Goal: Task Accomplishment & Management: Complete application form

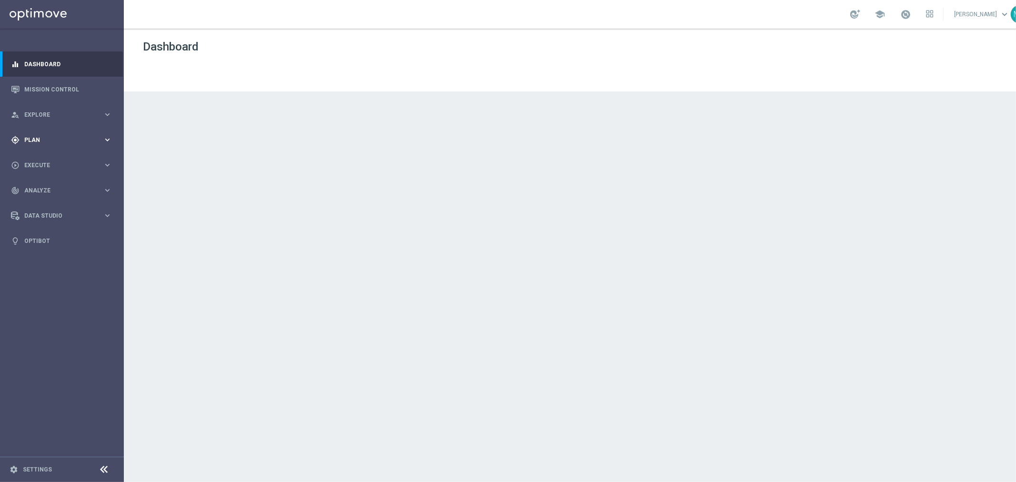
click at [62, 135] on div "gps_fixed Plan keyboard_arrow_right" at bounding box center [61, 139] width 123 height 25
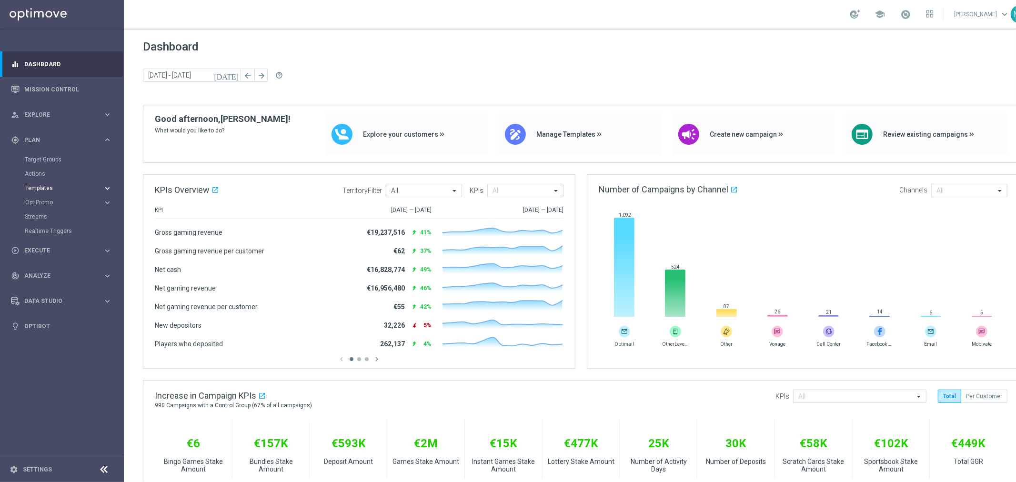
click at [42, 186] on span "Templates" at bounding box center [59, 188] width 68 height 6
click at [41, 202] on link "Optimail" at bounding box center [65, 203] width 70 height 8
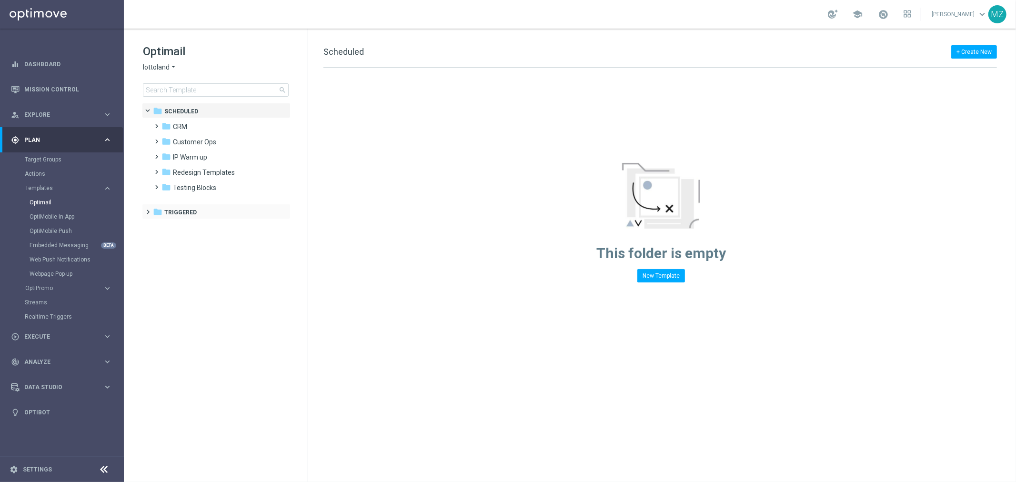
click at [143, 213] on div "folder Triggered more_vert" at bounding box center [216, 211] width 149 height 15
click at [148, 209] on span at bounding box center [146, 208] width 4 height 4
click at [153, 225] on span at bounding box center [155, 223] width 4 height 4
click at [193, 292] on span "Track & Trigger" at bounding box center [204, 288] width 45 height 9
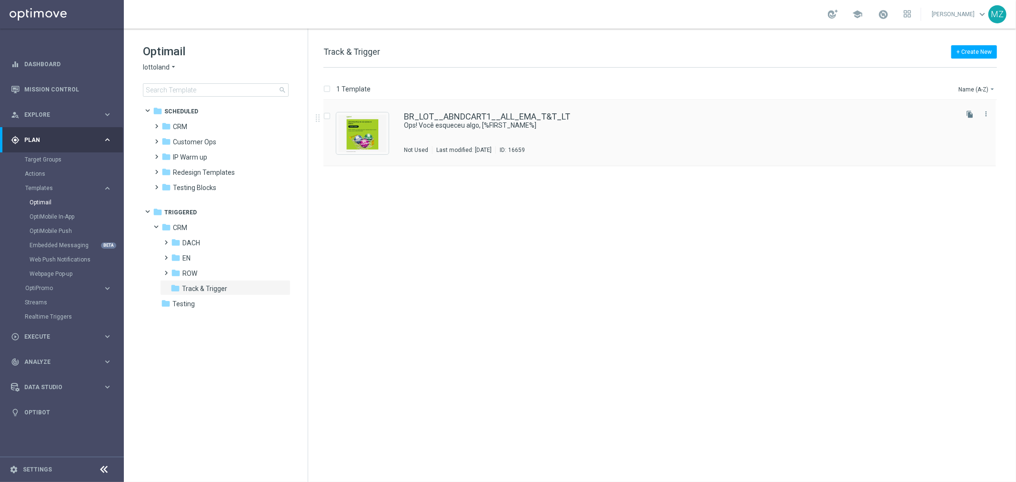
drag, startPoint x: 455, startPoint y: 146, endPoint x: 451, endPoint y: 149, distance: 4.9
click at [451, 149] on div "Last modified: Thursday, July 3, 2025" at bounding box center [463, 150] width 63 height 8
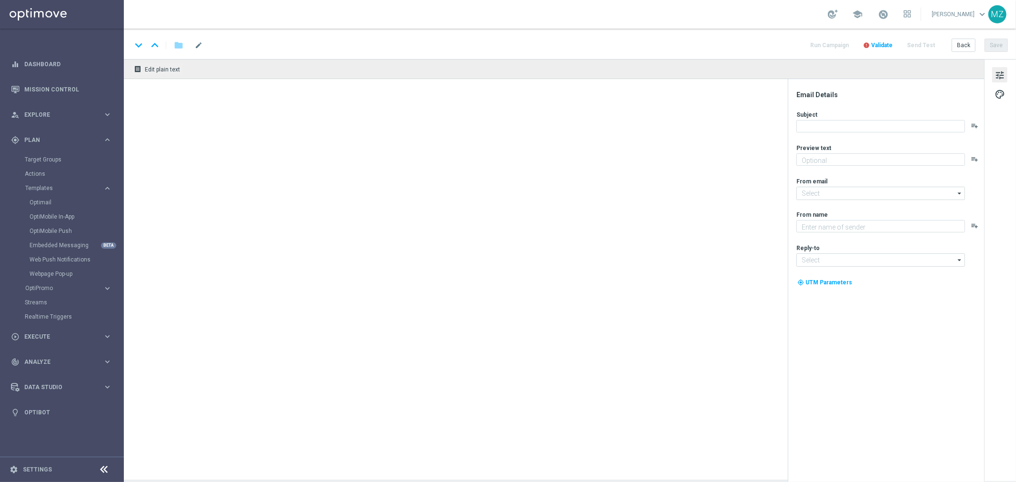
type textarea "Seu carrinho está esperando!"
type input "mail@crm.lottoland.com"
type textarea "Lottoland"
type input "contato@lottoland.com"
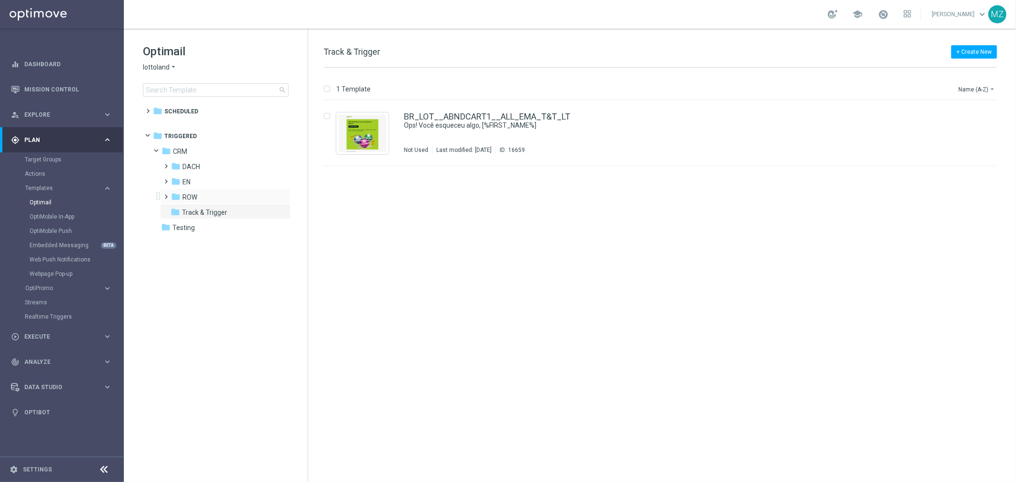
click at [167, 194] on span at bounding box center [164, 192] width 4 height 4
click at [159, 151] on span at bounding box center [161, 149] width 4 height 4
click at [170, 164] on div "folder Testing" at bounding box center [216, 166] width 110 height 11
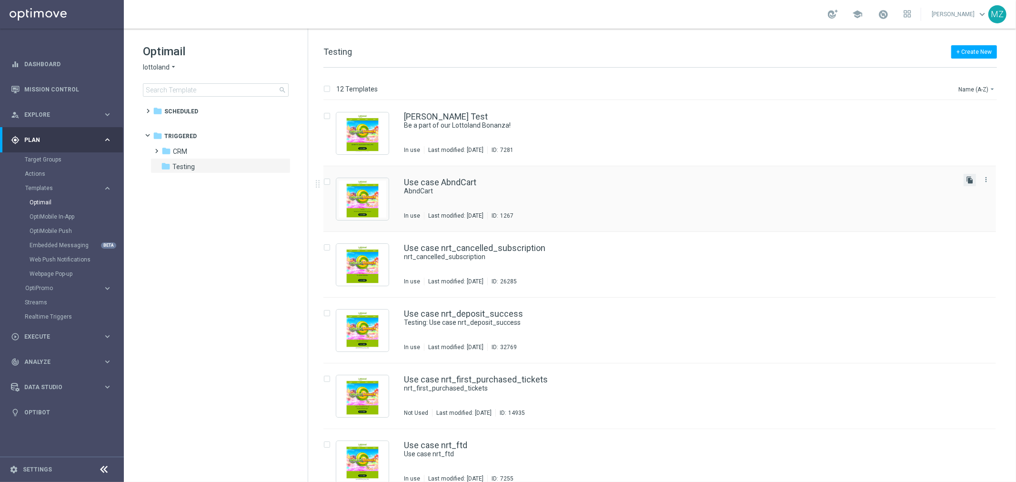
click at [966, 179] on icon "file_copy" at bounding box center [970, 180] width 8 height 8
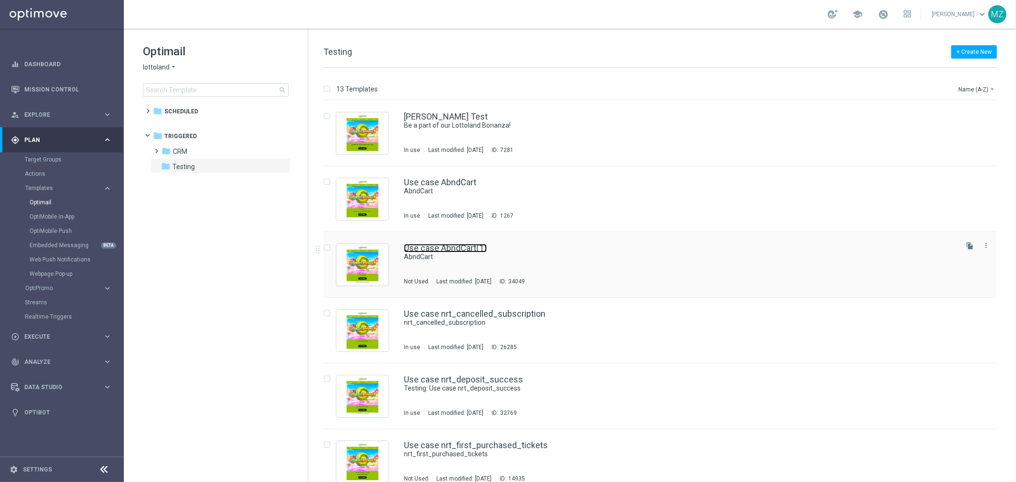
click at [484, 249] on link "Use case AbndCart(1)" at bounding box center [445, 248] width 83 height 9
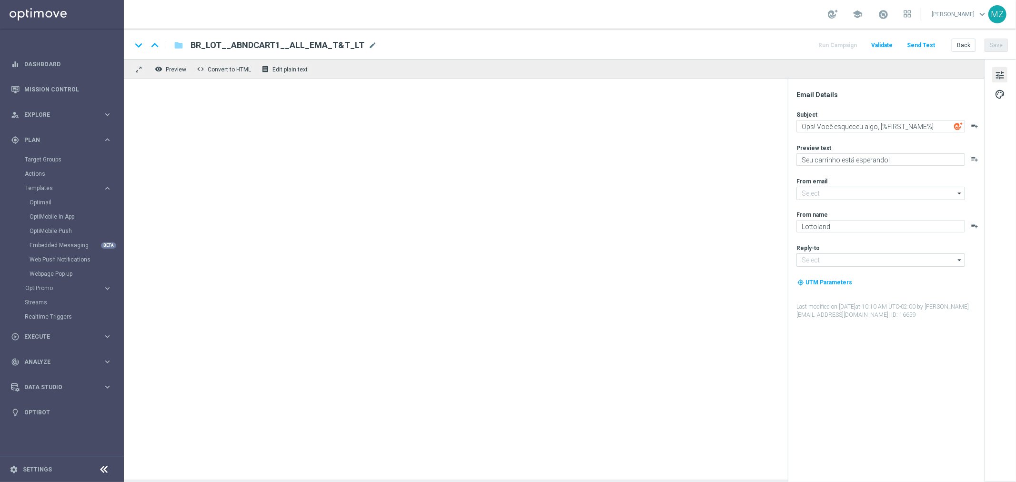
type input "mail@crm.lottoland.com"
type input "contato@lottoland.com"
type textarea "AbndCart"
type textarea "T&T testing"
type textarea "[%FIRST_NAME%]"
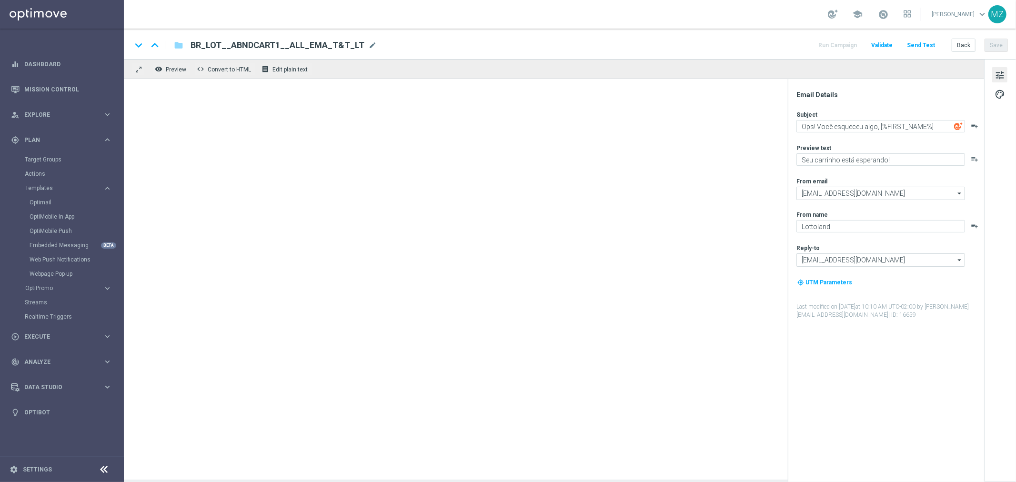
type input "service@lottoland.com"
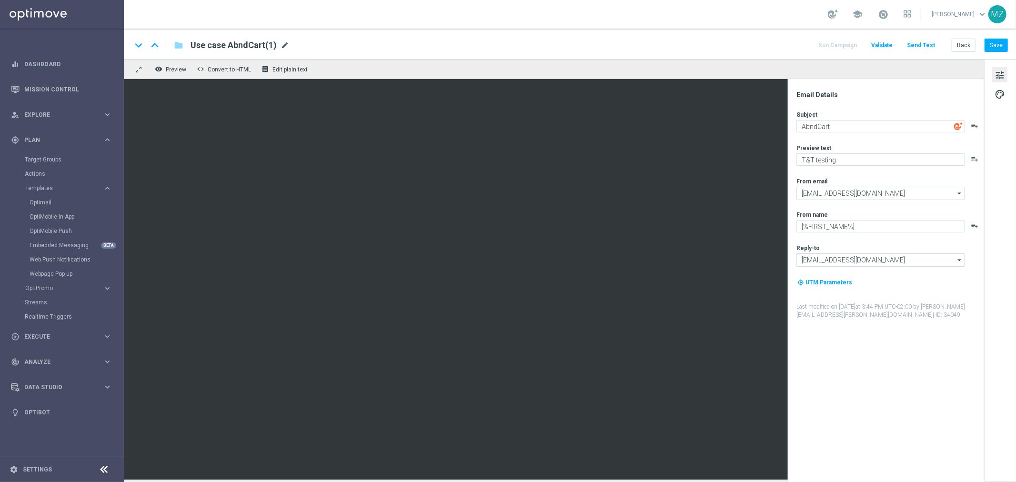
drag, startPoint x: 283, startPoint y: 41, endPoint x: 279, endPoint y: 49, distance: 8.5
click at [280, 45] on span "mode_edit" at bounding box center [284, 45] width 9 height 9
type input "Use case AbndCart TEST PERSONALISATION TEAM"
click at [565, 29] on div "keyboard_arrow_down keyboard_arrow_up folder Use case AbndCart TEST PERSONALISA…" at bounding box center [570, 44] width 892 height 30
click at [545, 44] on div "keyboard_arrow_down keyboard_arrow_up folder Use case AbndCart TEST PERSONALISA…" at bounding box center [569, 45] width 876 height 12
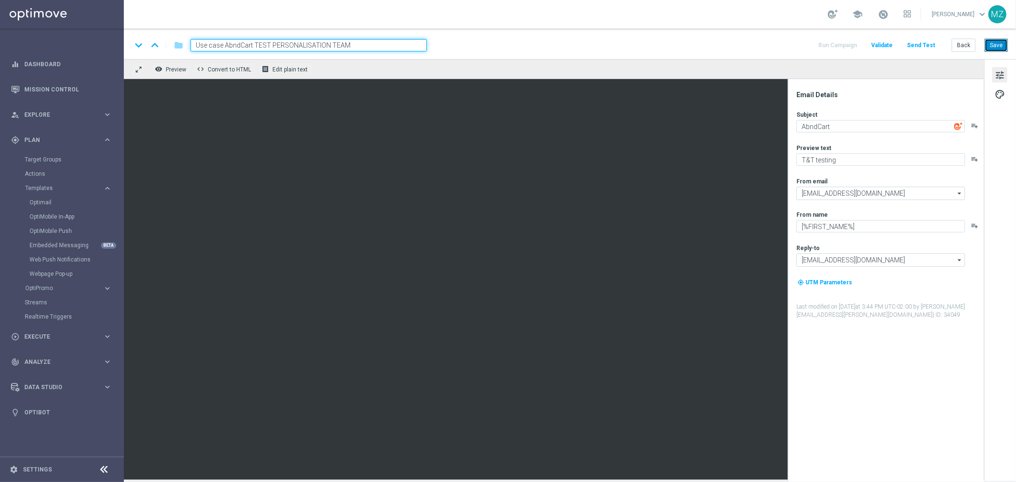
click at [997, 43] on button "Save" at bounding box center [995, 45] width 23 height 13
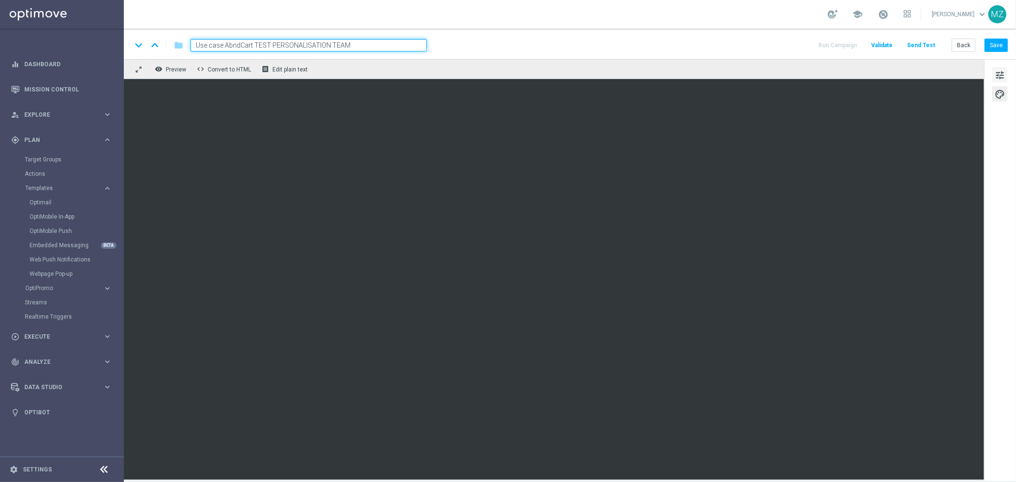
click at [1001, 73] on span "tune" at bounding box center [999, 75] width 10 height 12
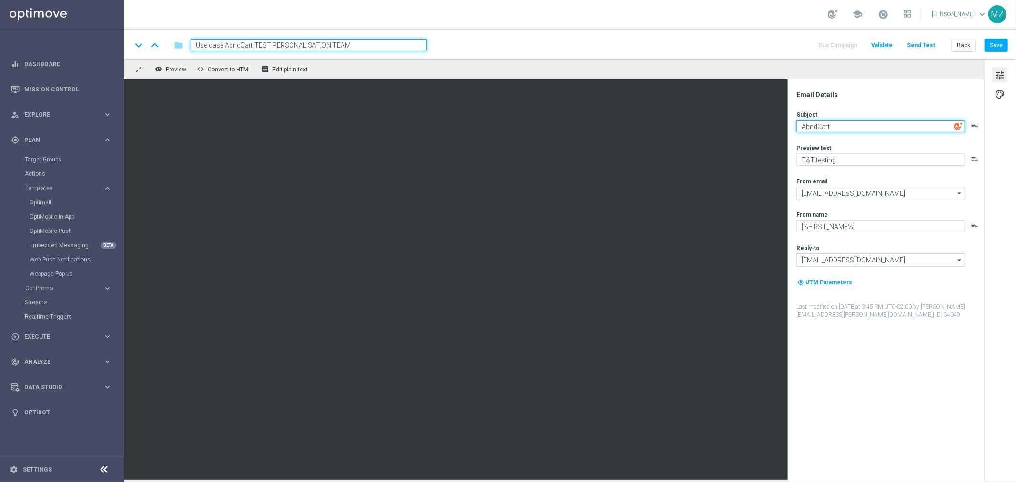
click at [835, 124] on textarea "AbndCart" at bounding box center [880, 126] width 169 height 12
paste textarea "nrt_deposit_failed"
type textarea "nrt_deposit_failed"
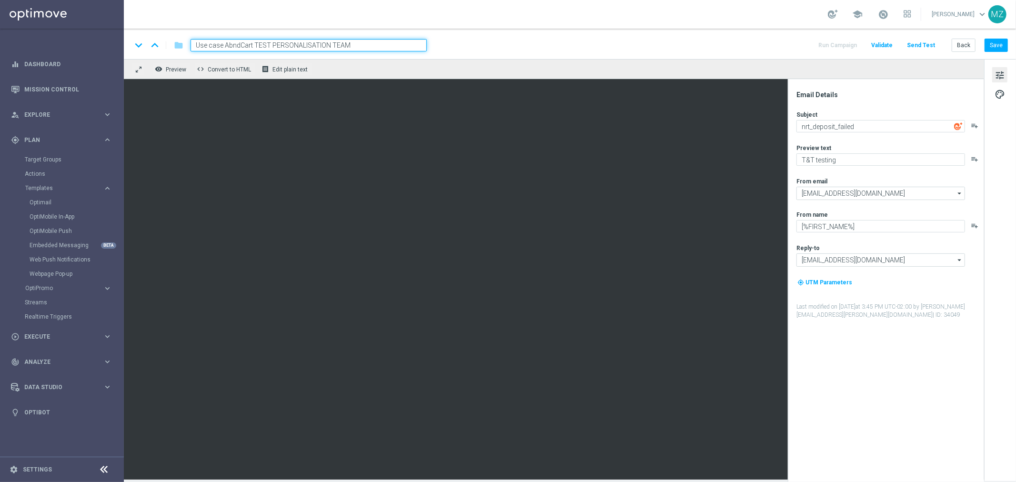
click at [354, 43] on input "Use case AbndCart TEST PERSONALISATION TEAM" at bounding box center [308, 45] width 236 height 12
drag, startPoint x: 354, startPoint y: 43, endPoint x: 234, endPoint y: 45, distance: 119.5
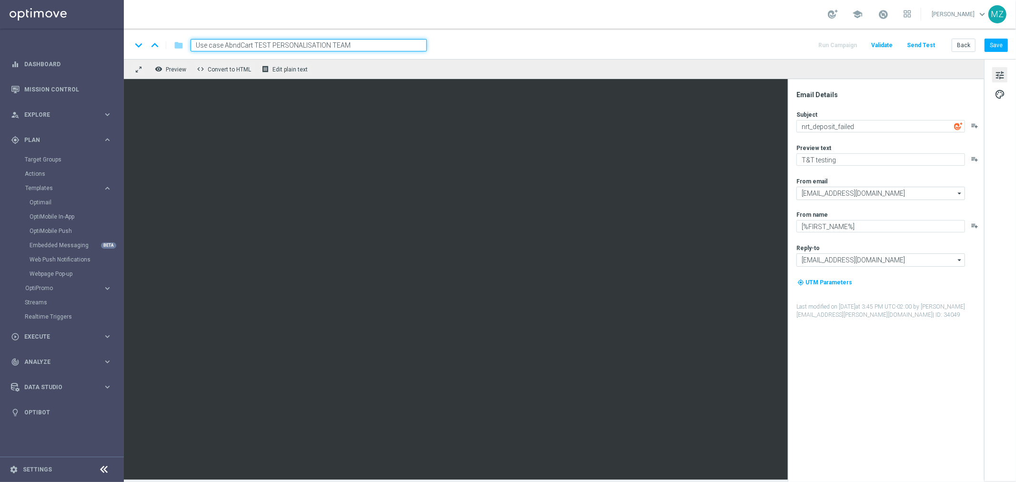
click at [234, 45] on input "Use case AbndCart TEST PERSONALISATION TEAM" at bounding box center [308, 45] width 236 height 12
paste input "nrt_deposit_failed"
type input "Use case nrt_deposit_failed"
click at [498, 44] on div "keyboard_arrow_down keyboard_arrow_up folder Use case nrt_deposit_failed Run Ca…" at bounding box center [569, 45] width 876 height 12
click at [994, 44] on button "Save" at bounding box center [995, 45] width 23 height 13
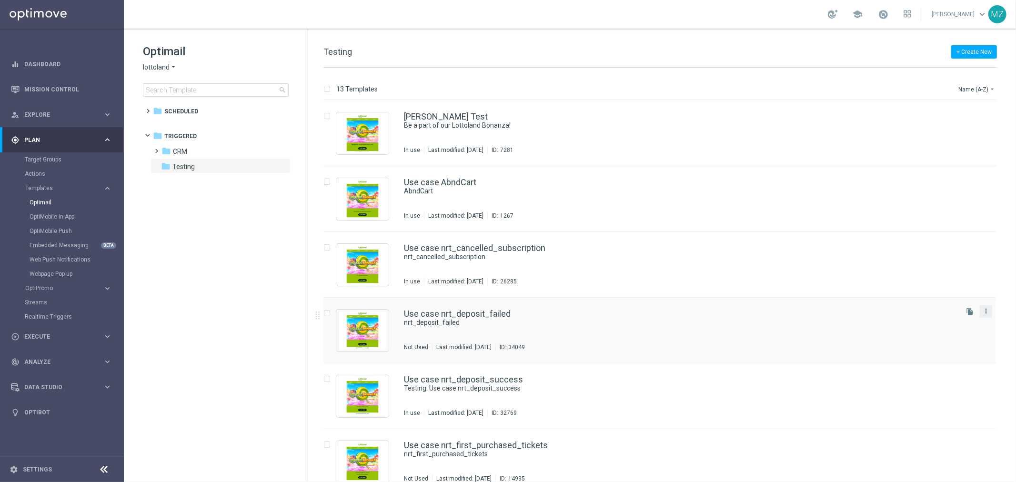
click at [983, 310] on icon "more_vert" at bounding box center [986, 311] width 8 height 8
click at [957, 346] on div "Delete" at bounding box center [946, 348] width 58 height 7
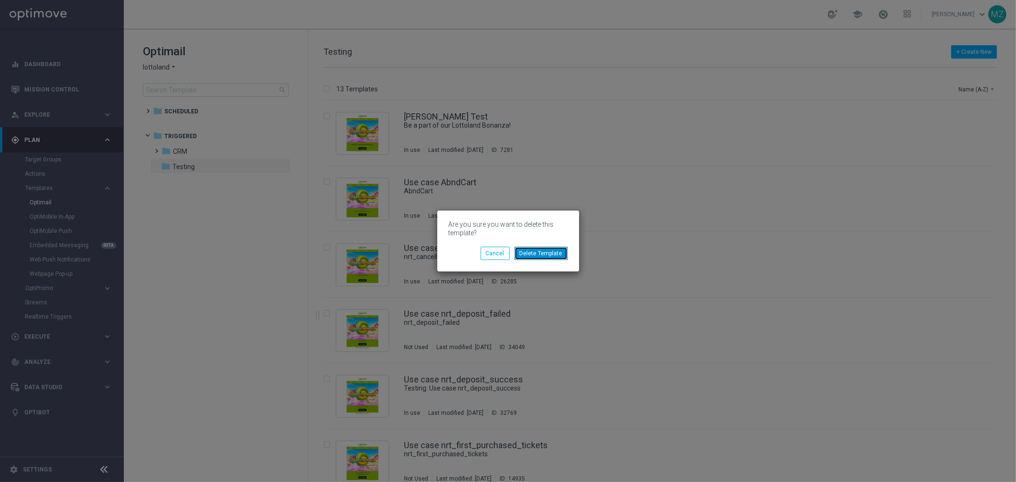
click at [561, 250] on button "Delete Template" at bounding box center [540, 253] width 53 height 13
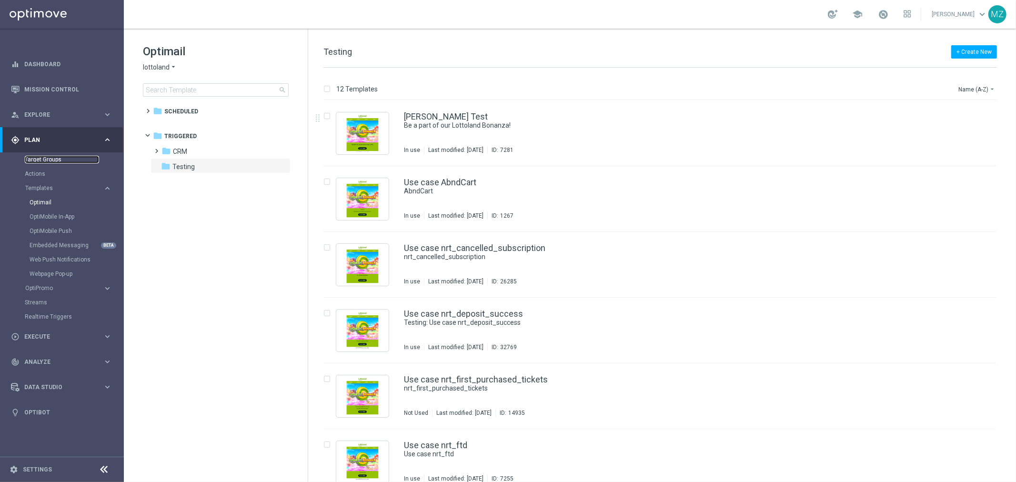
click at [58, 162] on link "Target Groups" at bounding box center [62, 160] width 74 height 8
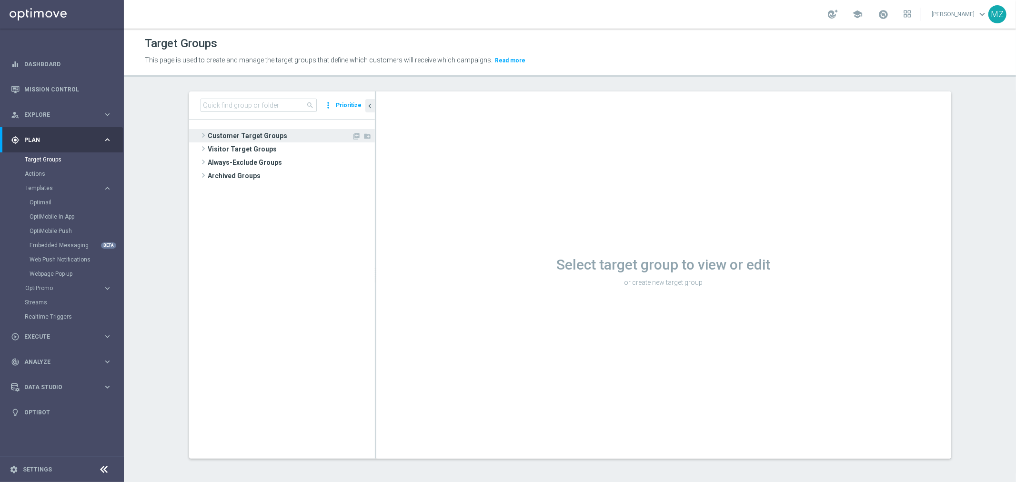
click at [199, 134] on span at bounding box center [204, 134] width 10 height 11
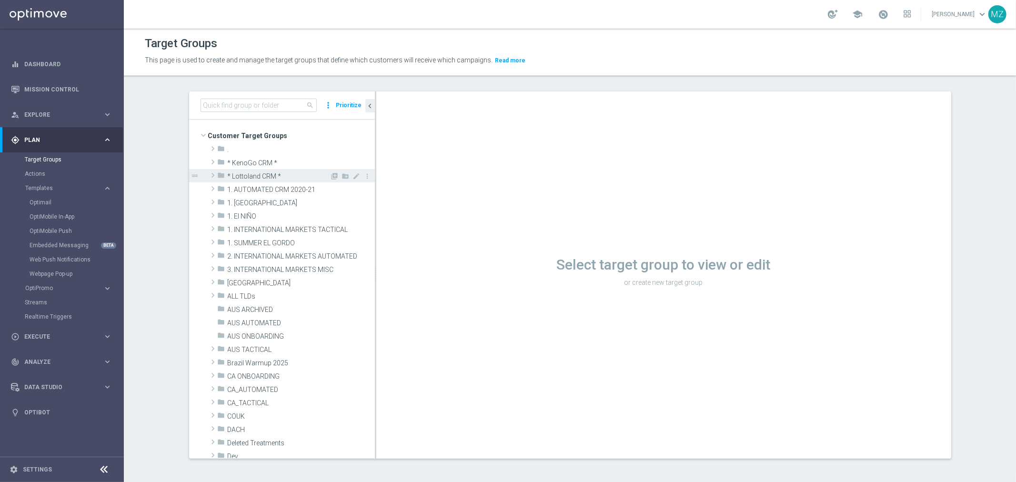
click at [208, 174] on span at bounding box center [213, 174] width 10 height 11
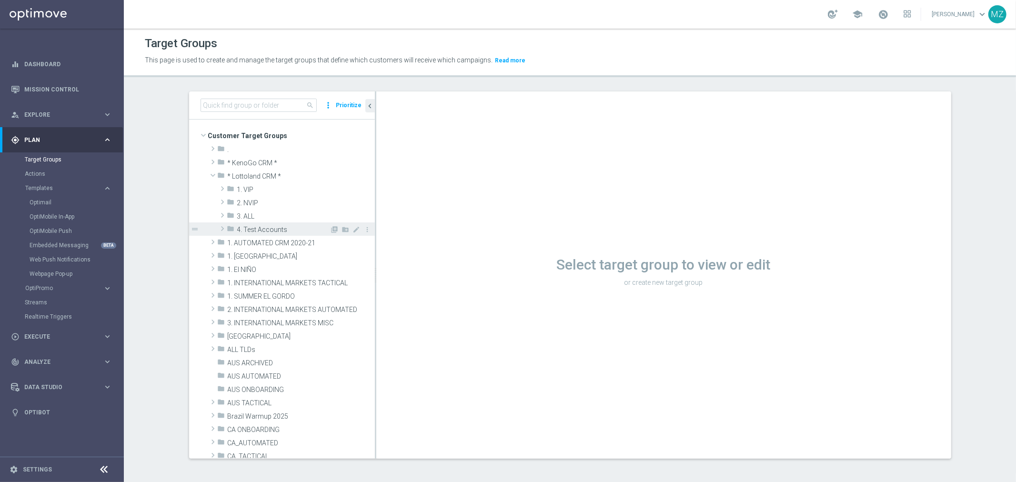
click at [219, 229] on span at bounding box center [223, 228] width 10 height 11
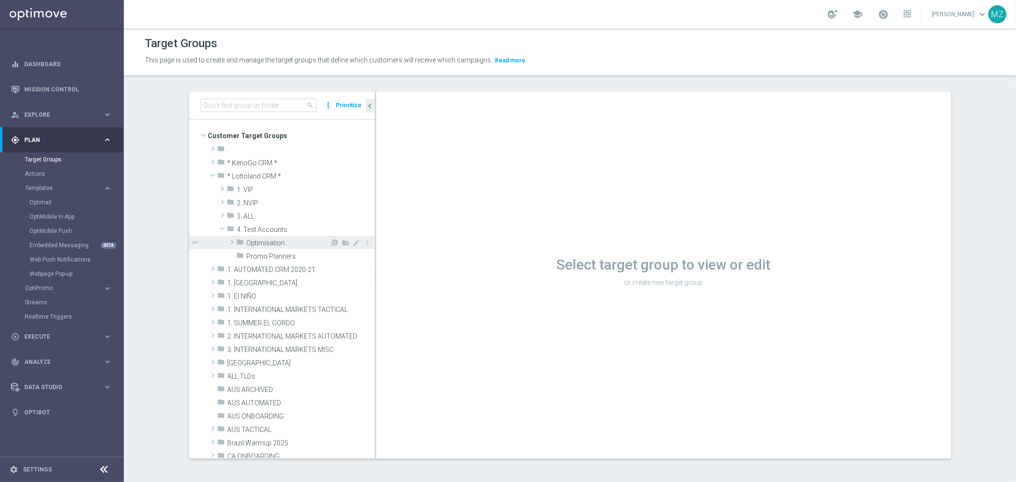
click at [227, 240] on span at bounding box center [232, 241] width 10 height 11
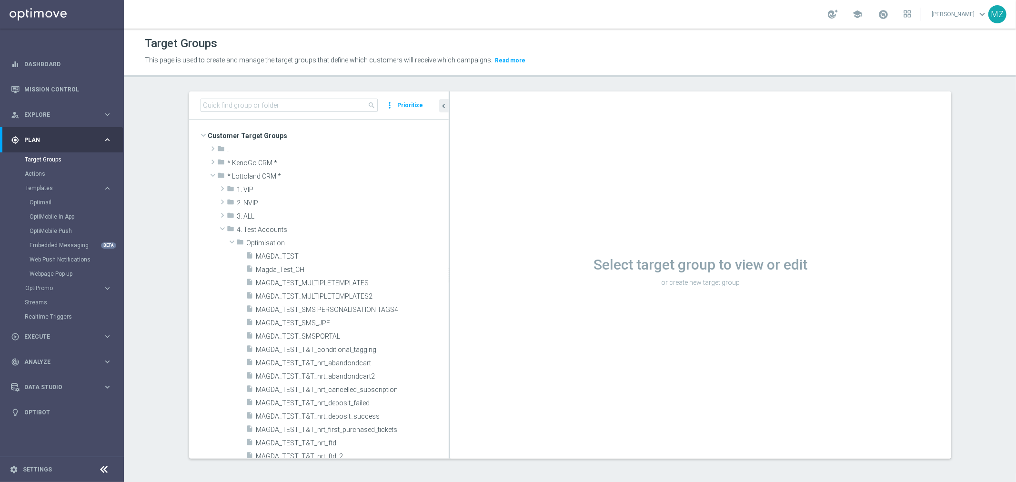
drag, startPoint x: 371, startPoint y: 317, endPoint x: 464, endPoint y: 309, distance: 92.8
click at [464, 309] on as-split "search more_vert Prioritize Customer Target Groups library_add create_new_folder" at bounding box center [570, 274] width 762 height 367
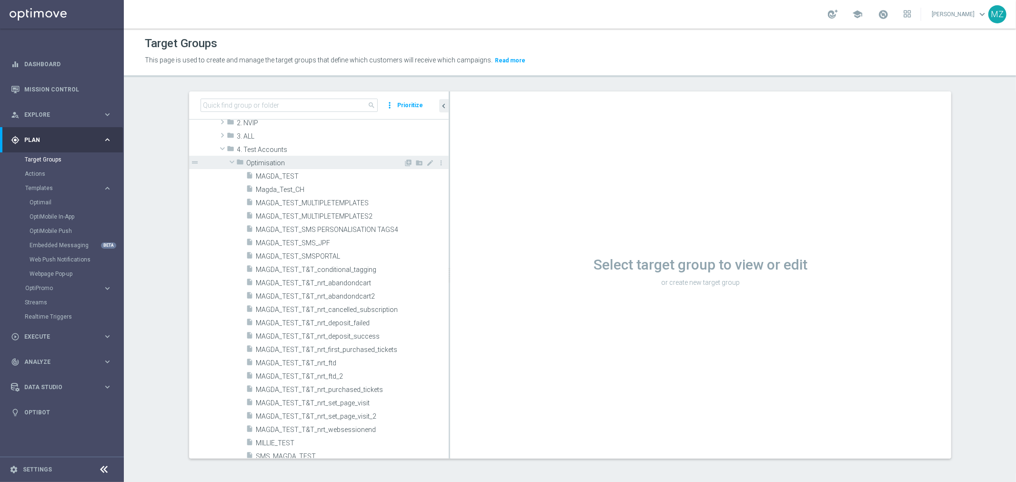
scroll to position [81, 0]
click at [348, 319] on span "MAGDA_TEST_T&T_nrt_deposit_failed" at bounding box center [340, 322] width 169 height 8
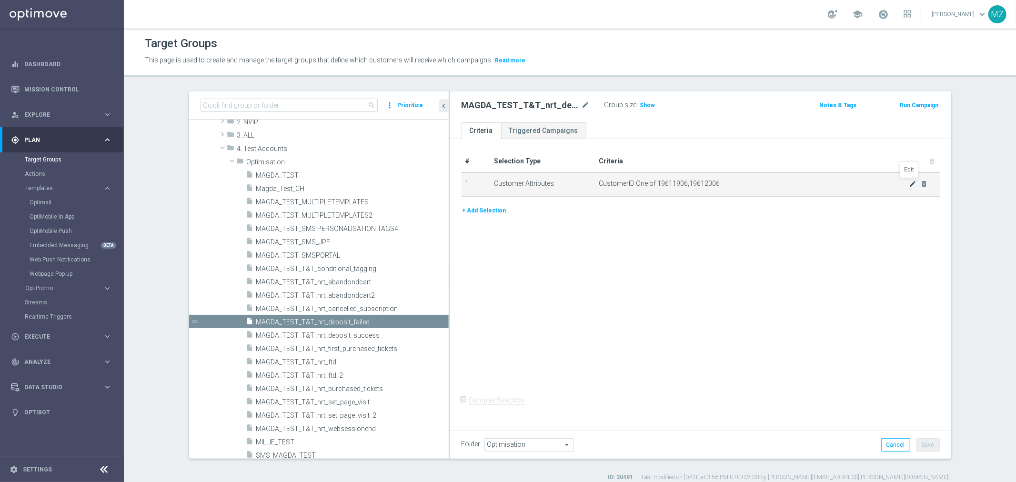
click at [908, 184] on icon "mode_edit" at bounding box center [912, 184] width 8 height 8
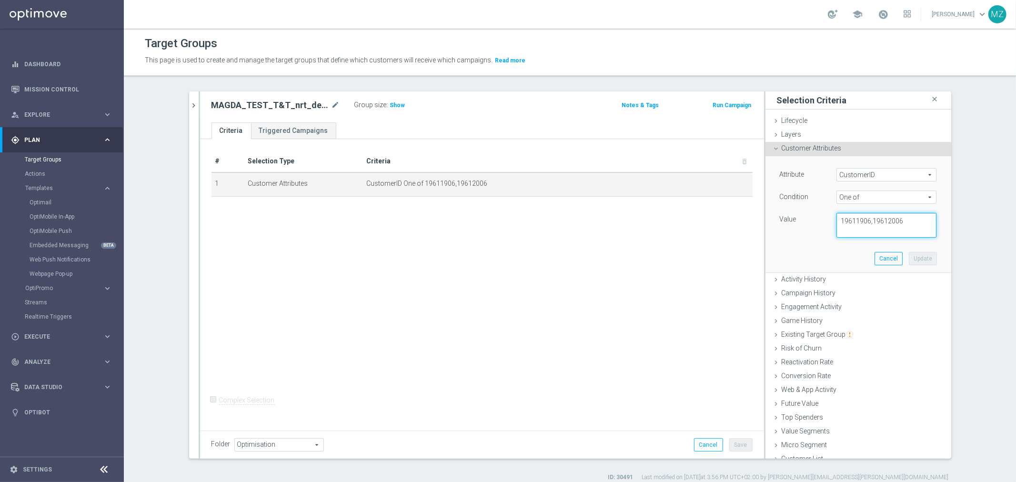
click at [903, 219] on textarea "19611906,19612006" at bounding box center [886, 225] width 100 height 25
paste textarea "224919302"
paste textarea "225198935"
type textarea "19611906,19612006,224919302,225198935"
click at [910, 258] on button "Update" at bounding box center [922, 258] width 28 height 13
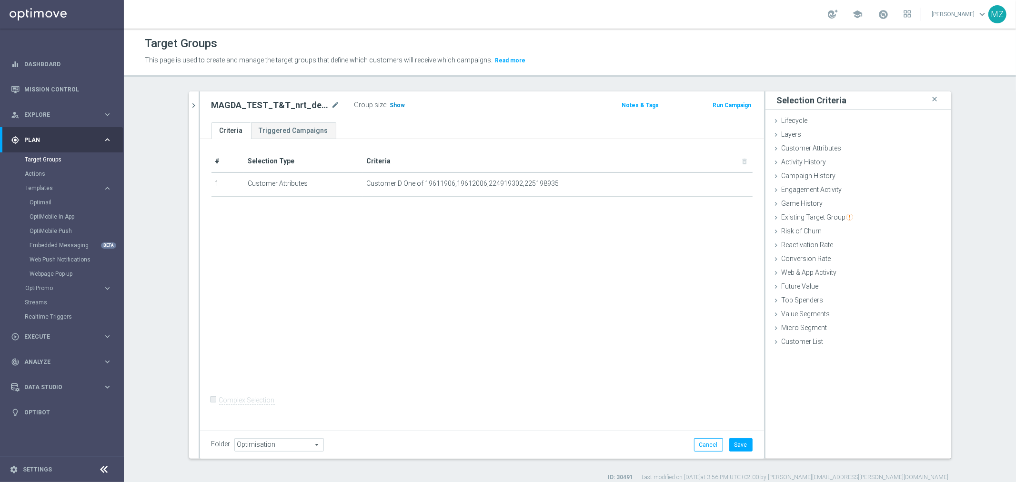
click at [398, 105] on span "Show" at bounding box center [397, 105] width 15 height 7
click at [717, 182] on icon "mode_edit" at bounding box center [721, 184] width 8 height 8
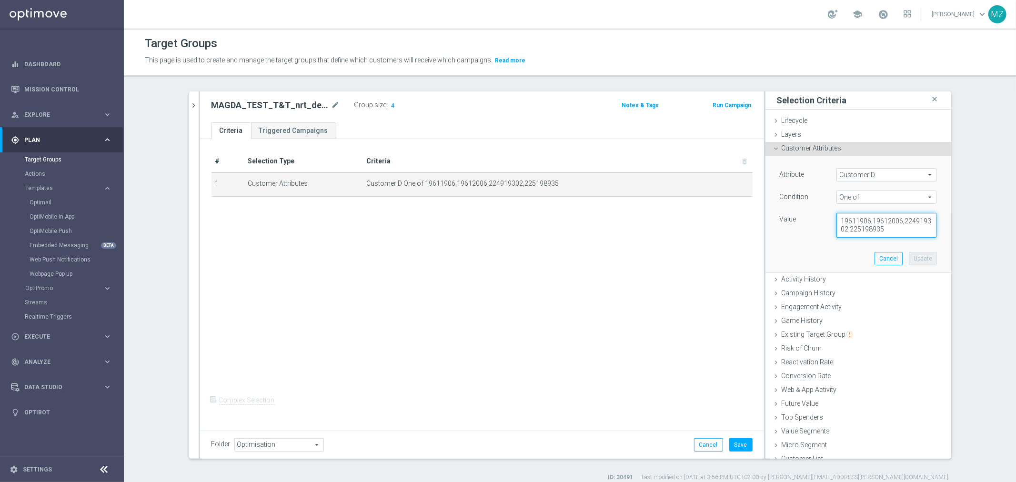
click at [887, 232] on textarea "19611906,19612006,224919302,225198935" at bounding box center [886, 225] width 100 height 25
paste textarea "225278596"
type textarea "19611906,19612006,224919302,225198935,225278596"
click at [911, 259] on button "Update" at bounding box center [922, 258] width 28 height 13
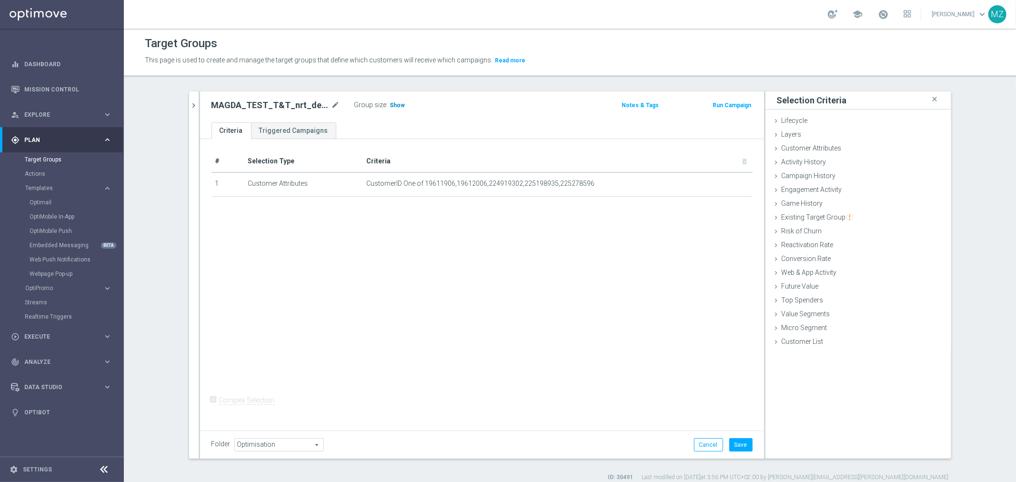
click at [397, 102] on span "Show" at bounding box center [397, 105] width 15 height 7
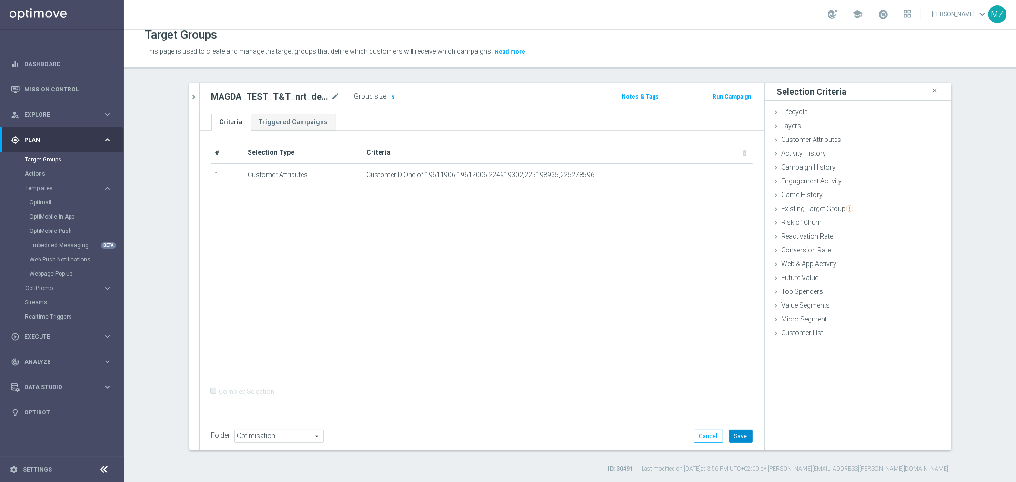
click at [738, 438] on button "Save" at bounding box center [740, 435] width 23 height 13
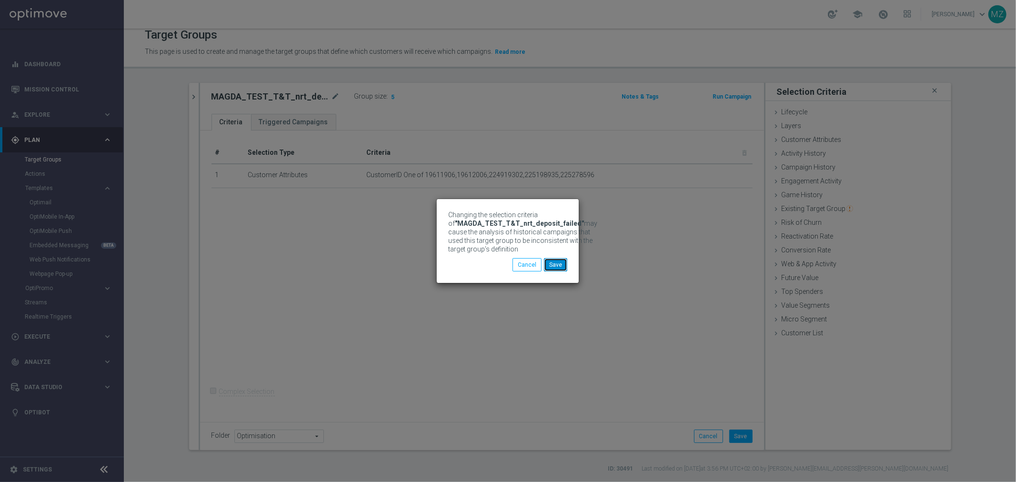
click at [555, 267] on button "Save" at bounding box center [555, 264] width 23 height 13
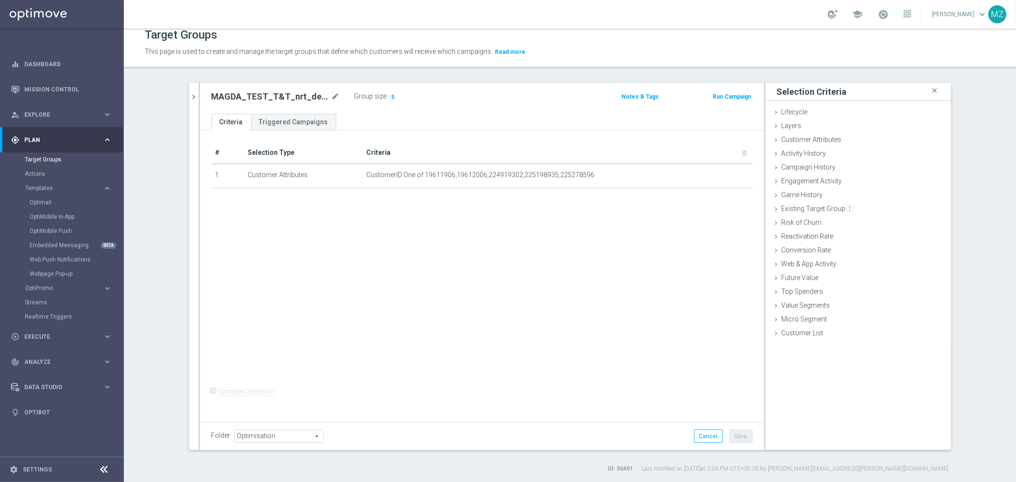
click at [727, 93] on button "Run Campaign" at bounding box center [731, 96] width 40 height 10
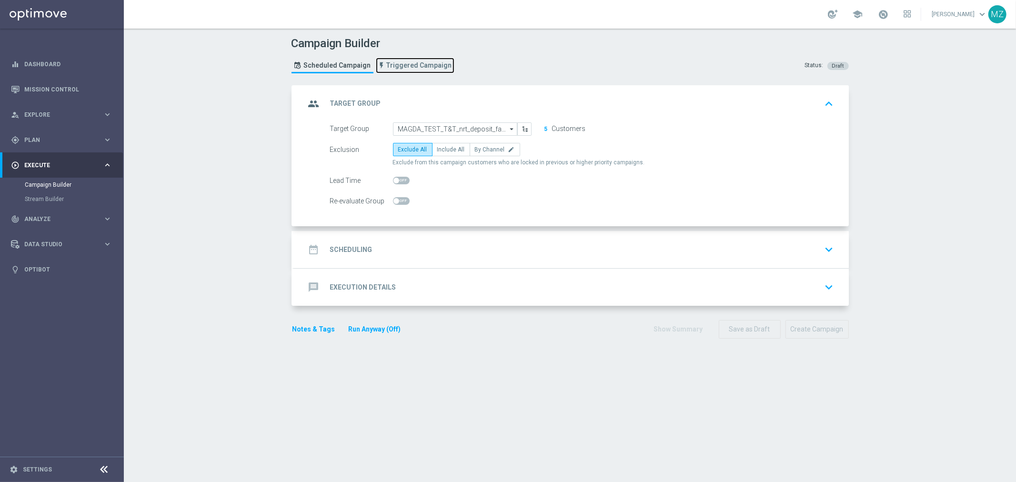
click at [403, 59] on link "Triggered Campaign" at bounding box center [415, 66] width 79 height 16
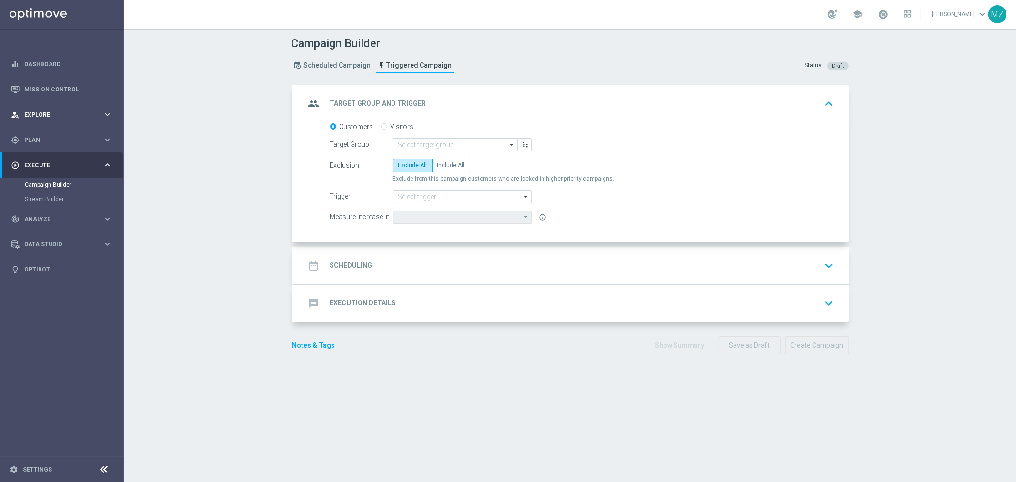
click at [82, 109] on div "person_search Explore keyboard_arrow_right" at bounding box center [61, 114] width 123 height 25
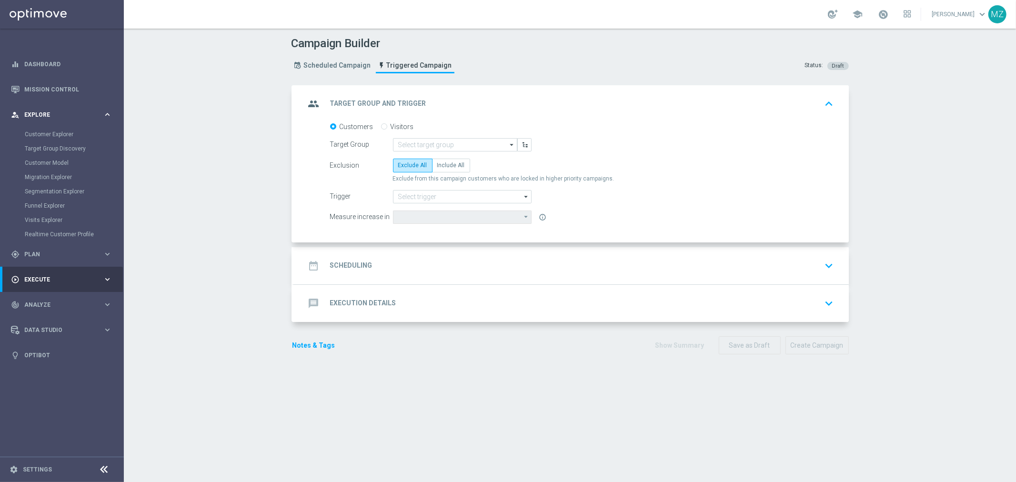
click at [66, 116] on span "Explore" at bounding box center [63, 115] width 79 height 6
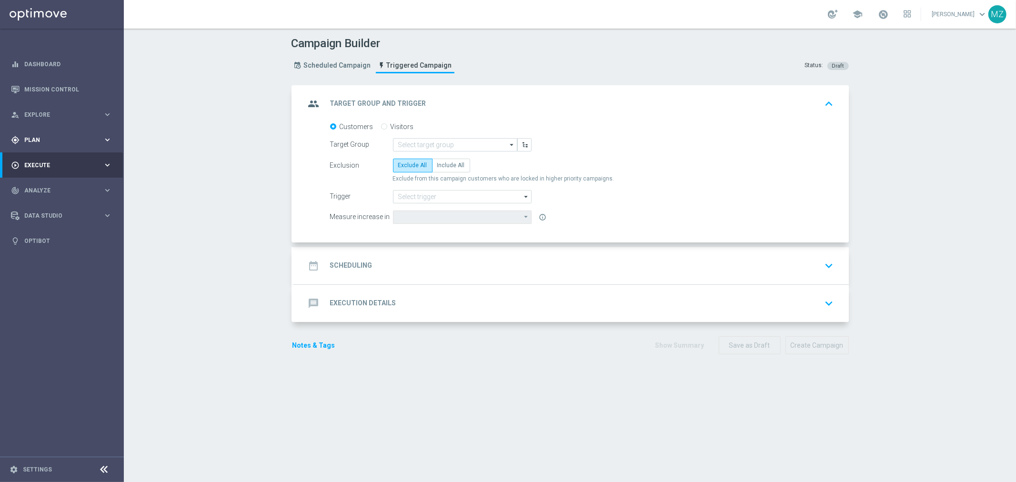
click at [63, 131] on div "gps_fixed Plan keyboard_arrow_right" at bounding box center [61, 139] width 123 height 25
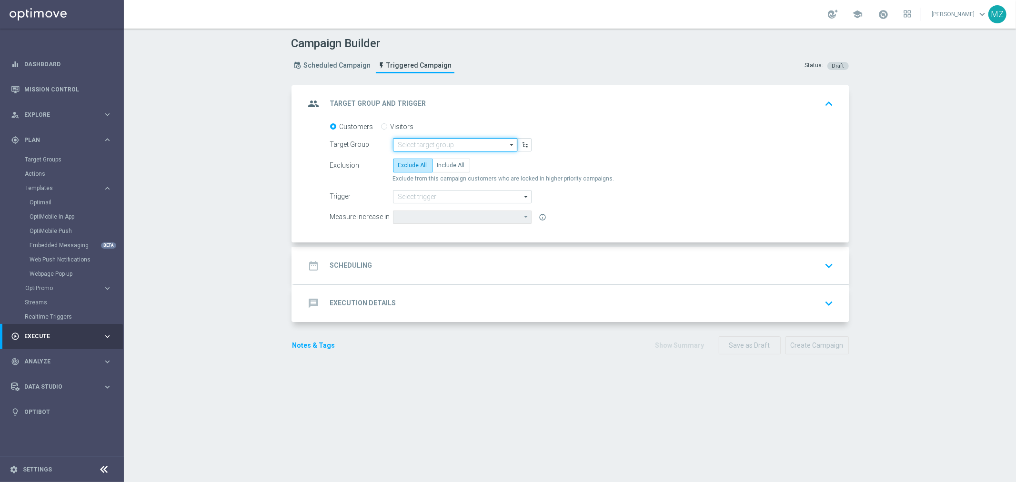
click at [431, 144] on input at bounding box center [455, 144] width 124 height 13
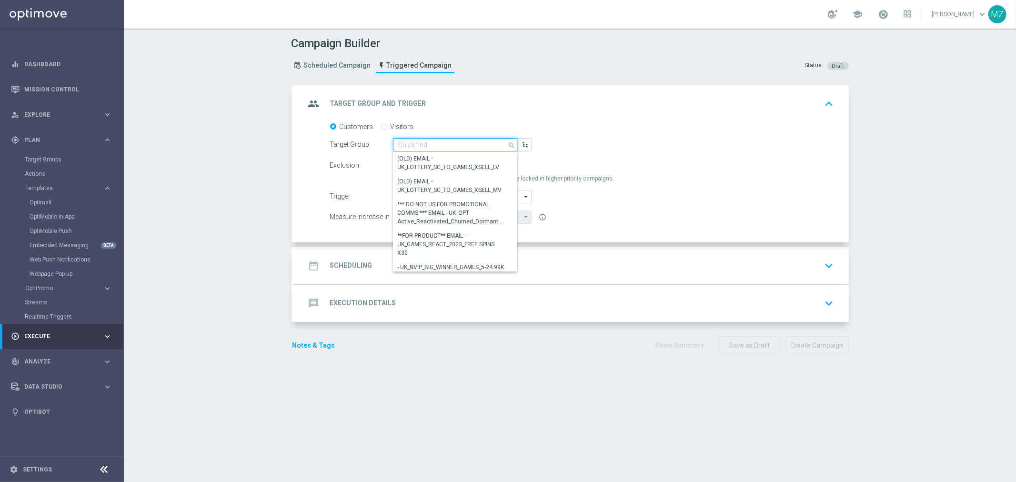
click at [437, 143] on input at bounding box center [455, 144] width 124 height 13
paste input "MAGDA_TEST_T&T_nrt_deposit_failed"
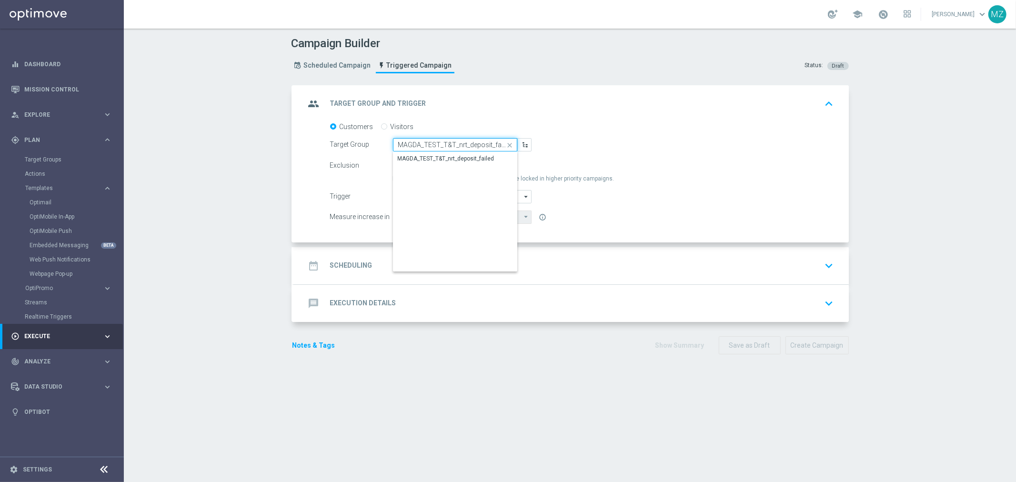
scroll to position [0, 1]
click at [450, 159] on div "MAGDA_TEST_T&T_nrt_deposit_failed" at bounding box center [446, 159] width 97 height 9
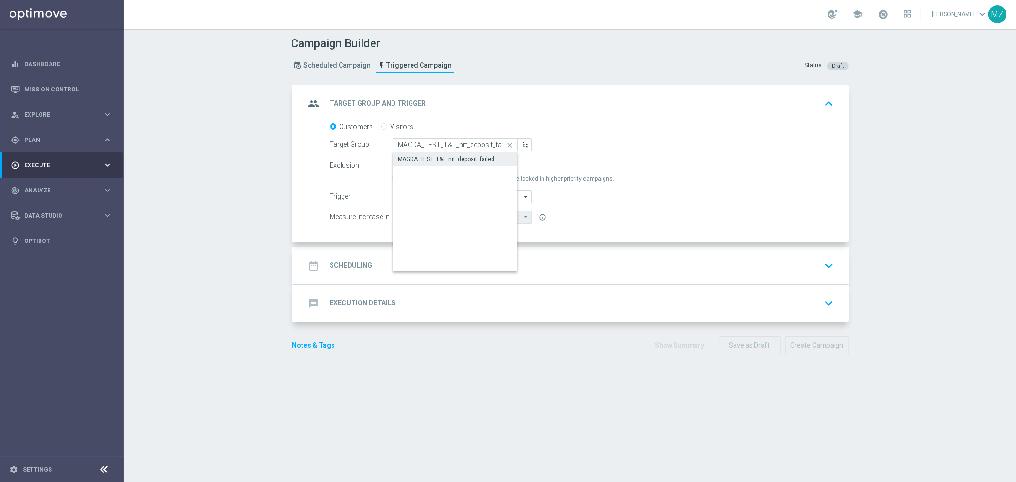
type input "MAGDA_TEST_T&T_nrt_deposit_failed"
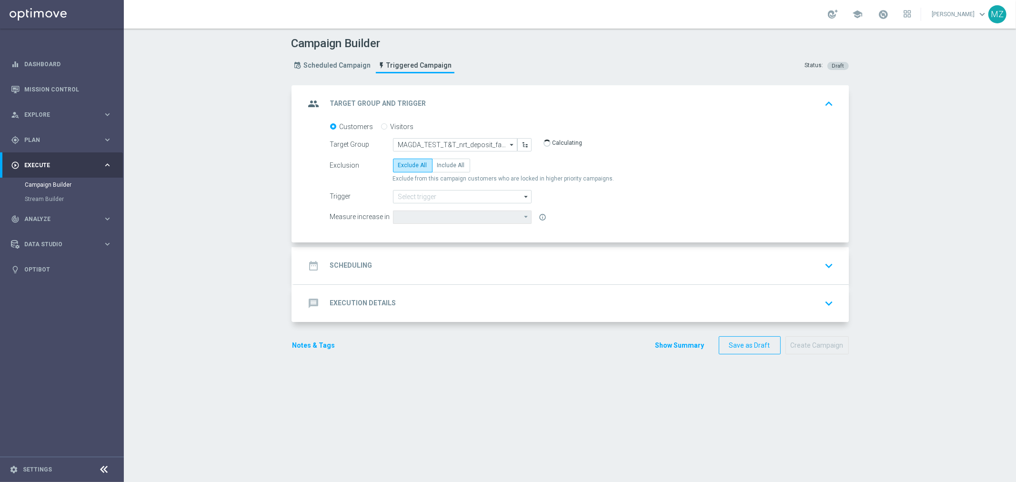
type input "Deposit Amount"
click at [439, 163] on span "Include All" at bounding box center [451, 165] width 28 height 7
click at [439, 164] on input "Include All" at bounding box center [440, 167] width 6 height 6
radio input "true"
drag, startPoint x: 329, startPoint y: 162, endPoint x: 357, endPoint y: 160, distance: 28.2
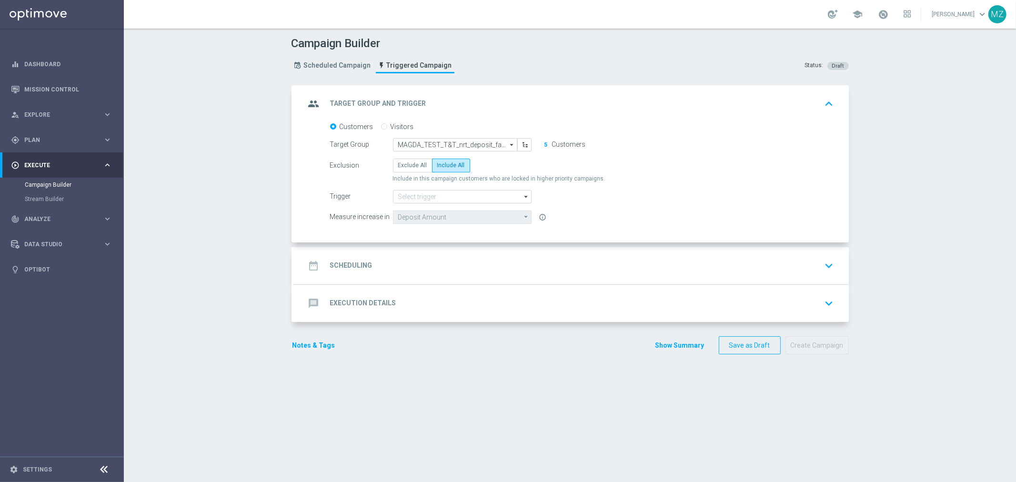
click at [357, 160] on div "Exclusion" at bounding box center [361, 165] width 63 height 13
click at [610, 149] on div "Target Group MAGDA_TEST_T&T_nrt_deposit_failed MAGDA_TEST_T&T_nrt_deposit_faile…" at bounding box center [582, 144] width 518 height 13
click at [473, 194] on input at bounding box center [462, 196] width 139 height 13
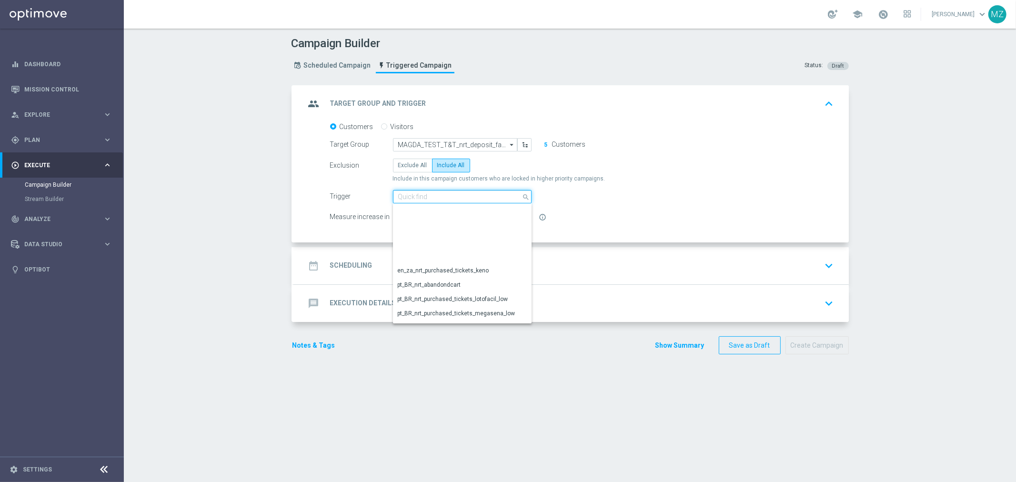
scroll to position [480, 0]
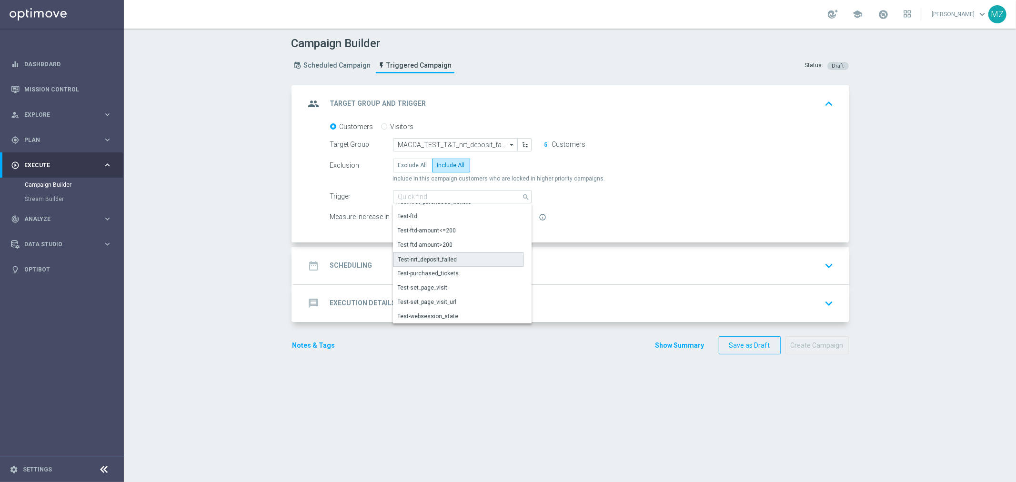
click at [439, 258] on div "Test-nrt_deposit_failed" at bounding box center [427, 259] width 59 height 9
type input "Test-nrt_deposit_failed"
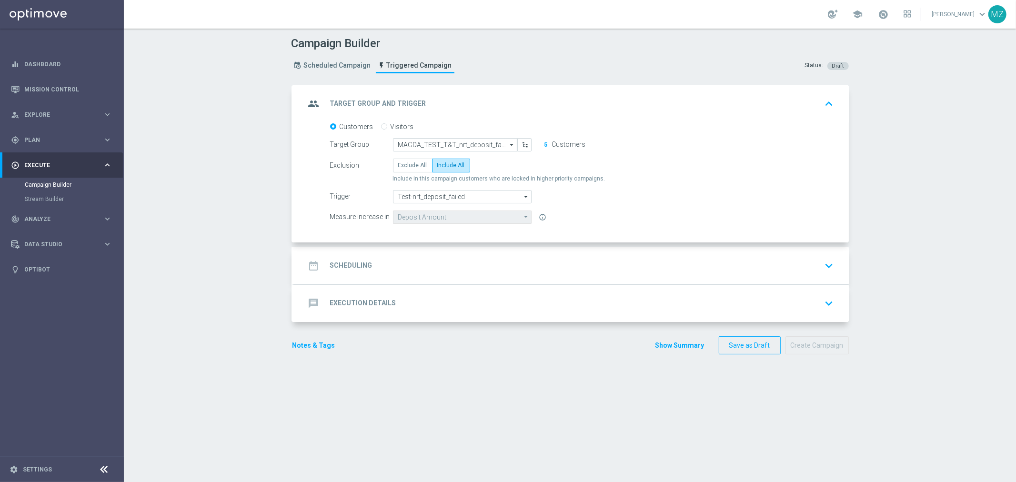
click at [825, 101] on icon "keyboard_arrow_up" at bounding box center [829, 104] width 14 height 14
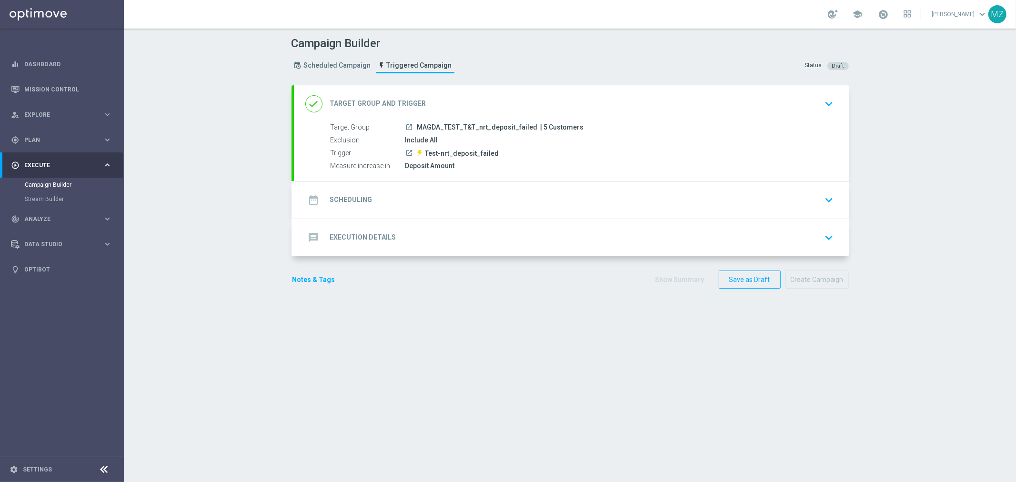
click at [822, 197] on icon "keyboard_arrow_down" at bounding box center [829, 200] width 14 height 14
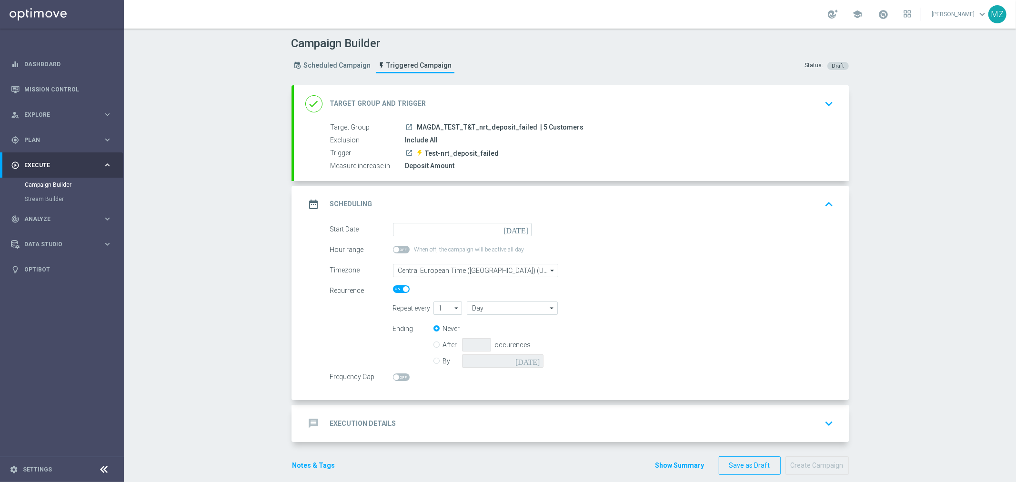
click at [518, 229] on icon "today" at bounding box center [517, 228] width 28 height 10
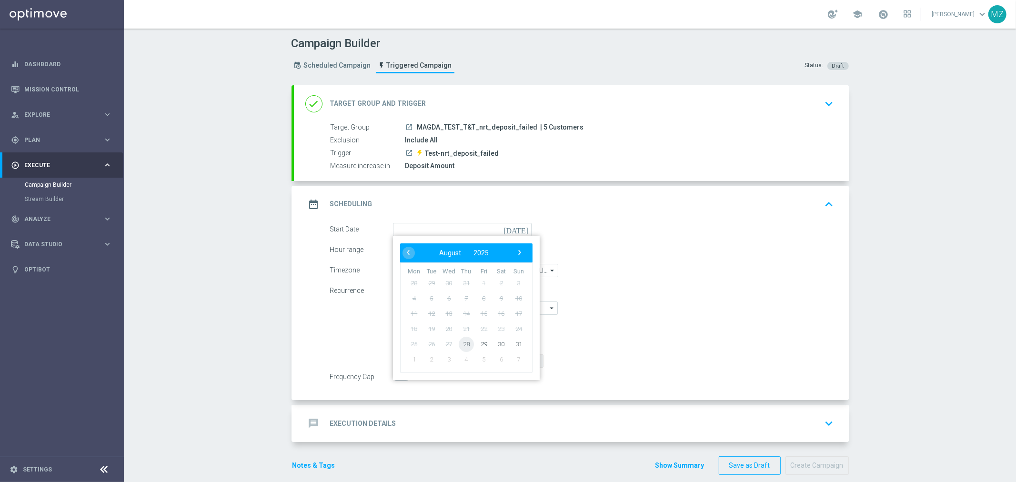
click at [460, 342] on span "28" at bounding box center [465, 343] width 15 height 15
type input "28 Aug 2025"
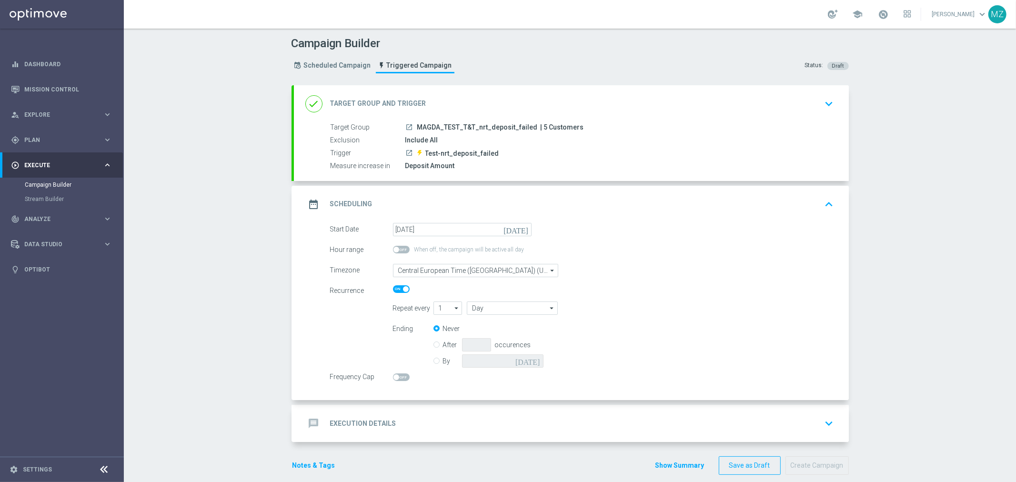
click at [393, 250] on span at bounding box center [396, 250] width 6 height 6
click at [393, 250] on input "checkbox" at bounding box center [401, 250] width 17 height 8
click at [403, 247] on span at bounding box center [406, 250] width 6 height 6
click at [399, 247] on input "checkbox" at bounding box center [401, 250] width 17 height 8
checkbox input "false"
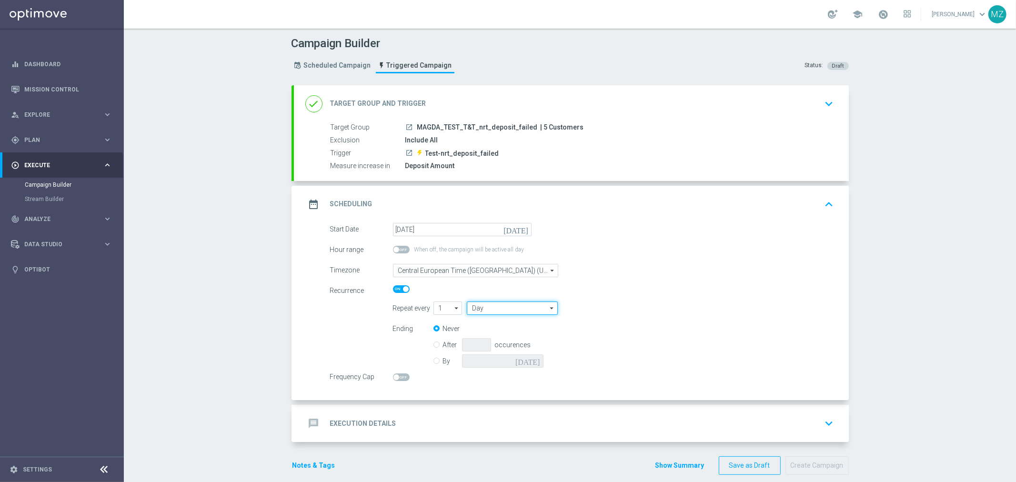
click at [484, 302] on input "Day" at bounding box center [512, 307] width 90 height 13
click at [686, 267] on div "Timezone Central European Time (Budapest) (UTC +02:00) Central European Time (B…" at bounding box center [582, 270] width 518 height 13
type input "Day"
click at [433, 344] on input "After" at bounding box center [436, 343] width 6 height 6
radio input "true"
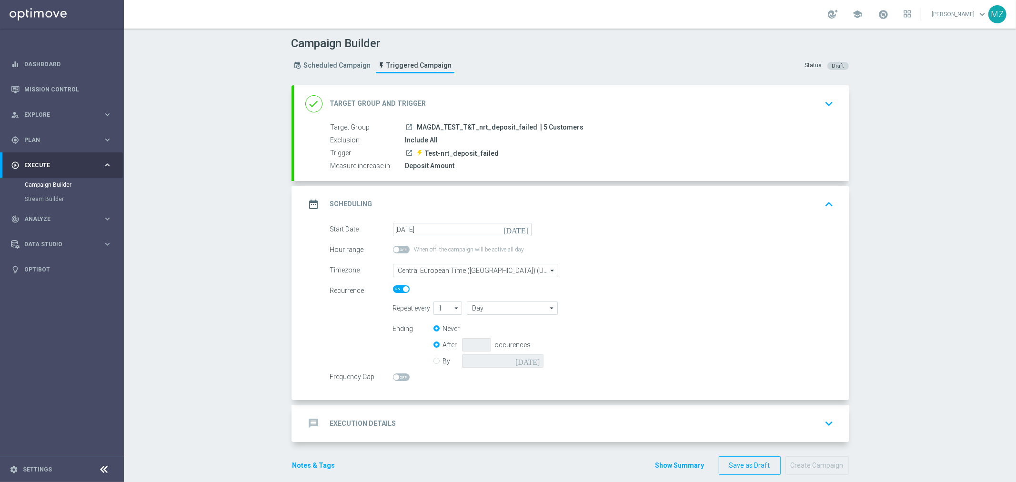
radio input "false"
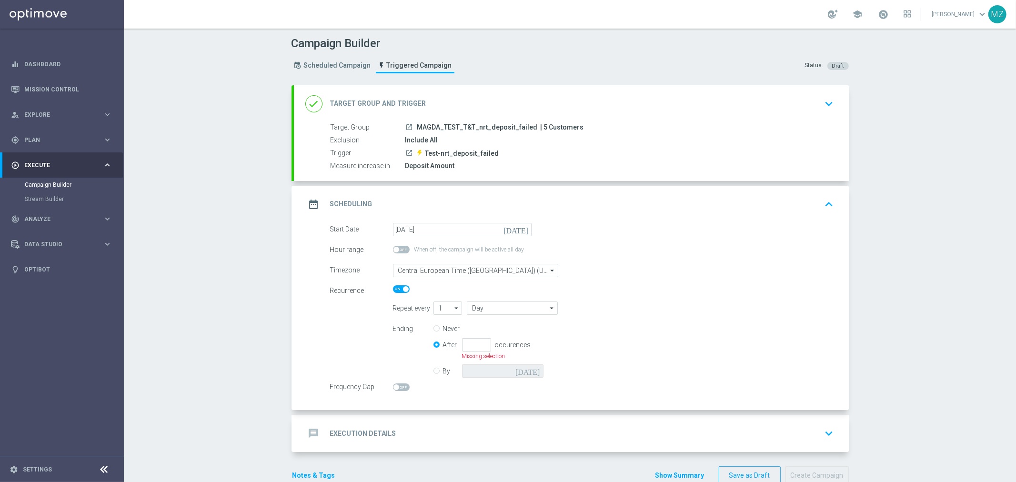
click at [443, 372] on label "By" at bounding box center [452, 371] width 19 height 9
click at [433, 372] on input "By" at bounding box center [436, 369] width 6 height 6
radio input "true"
radio input "false"
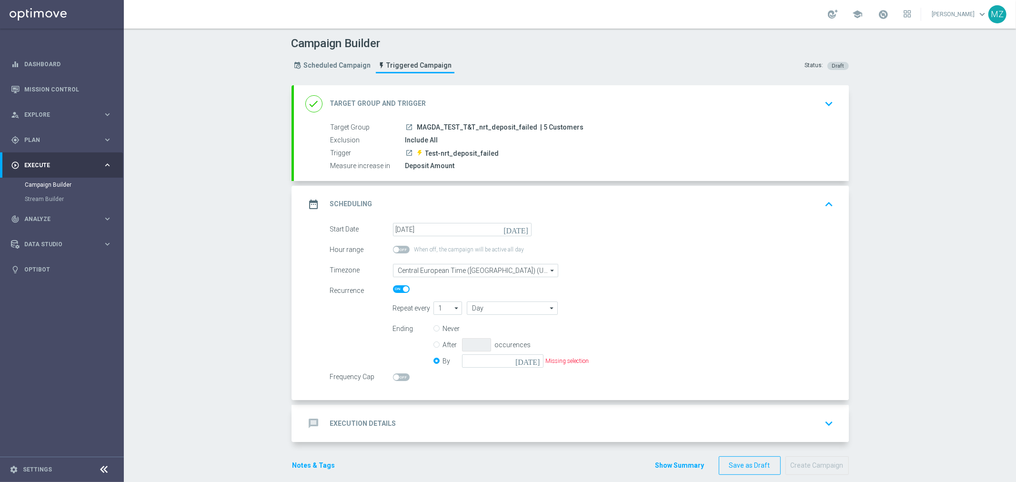
click at [433, 329] on input "Never" at bounding box center [436, 330] width 6 height 6
radio input "true"
radio input "false"
click at [600, 301] on div "Repeat every 1 1 arrow_drop_down Drag here to set row groups Drag here to set c…" at bounding box center [613, 307] width 455 height 13
click at [393, 374] on span at bounding box center [396, 377] width 6 height 6
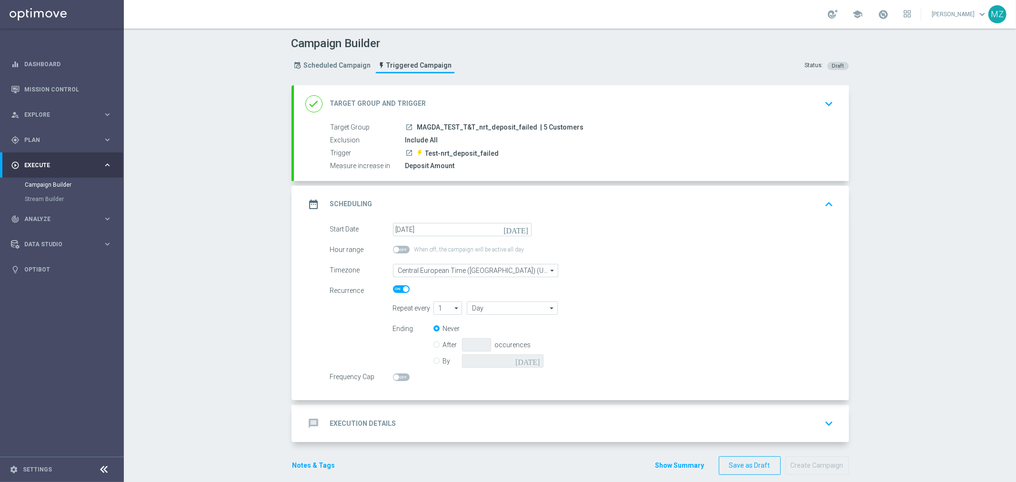
click at [393, 373] on input "checkbox" at bounding box center [401, 377] width 17 height 8
checkbox input "true"
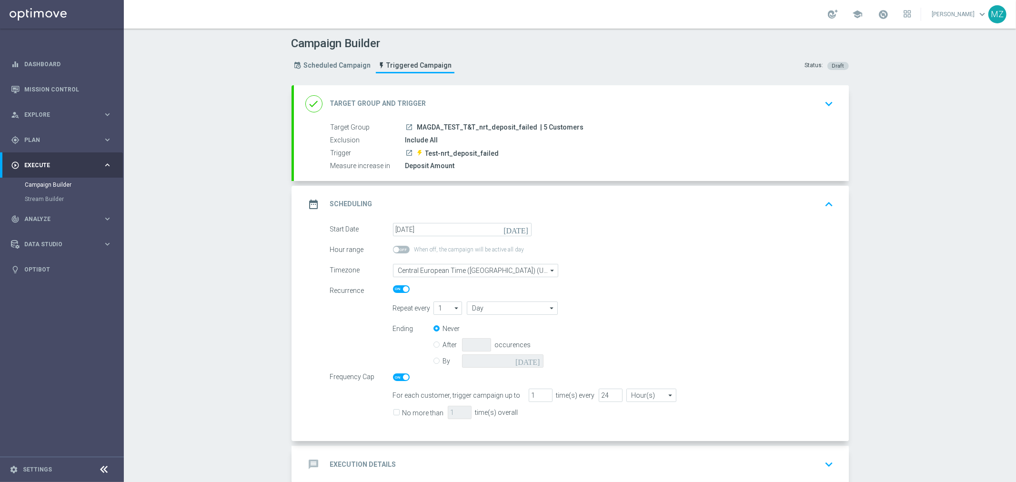
scroll to position [52, 0]
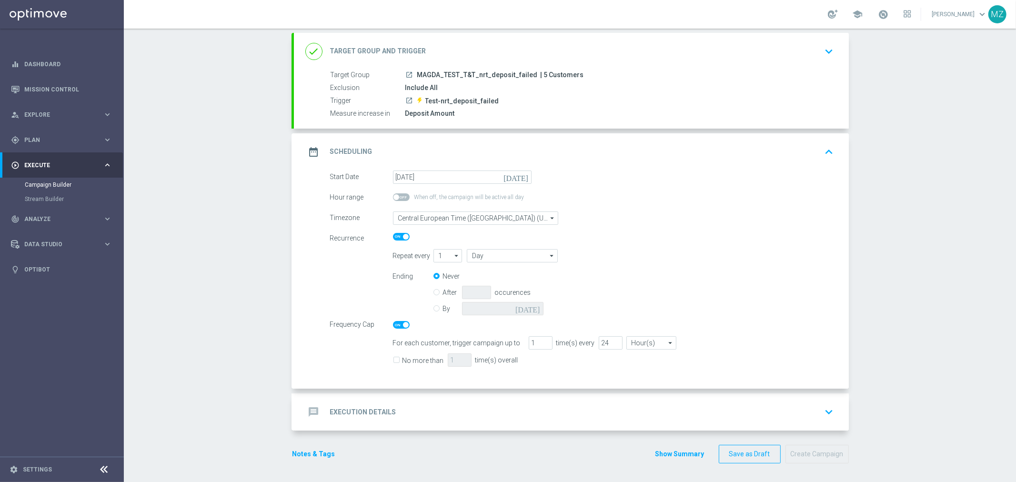
click at [393, 358] on input "No more than" at bounding box center [396, 361] width 6 height 6
checkbox input "true"
click at [449, 358] on input "1" at bounding box center [460, 359] width 24 height 13
type input "5"
click at [598, 341] on input "24" at bounding box center [610, 342] width 24 height 13
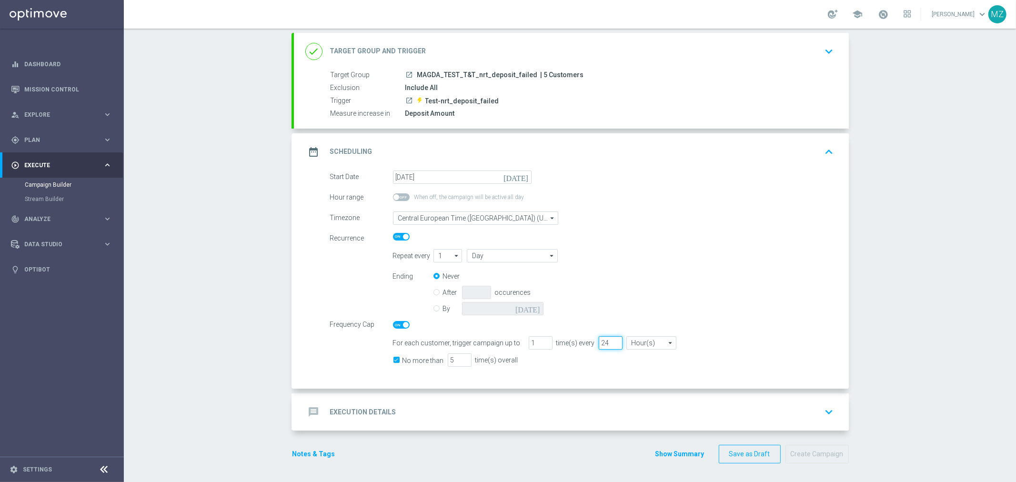
click at [598, 341] on input "24" at bounding box center [610, 342] width 24 height 13
type input "72"
click at [403, 324] on span at bounding box center [406, 325] width 6 height 6
click at [400, 324] on input "checkbox" at bounding box center [401, 325] width 17 height 8
checkbox input "false"
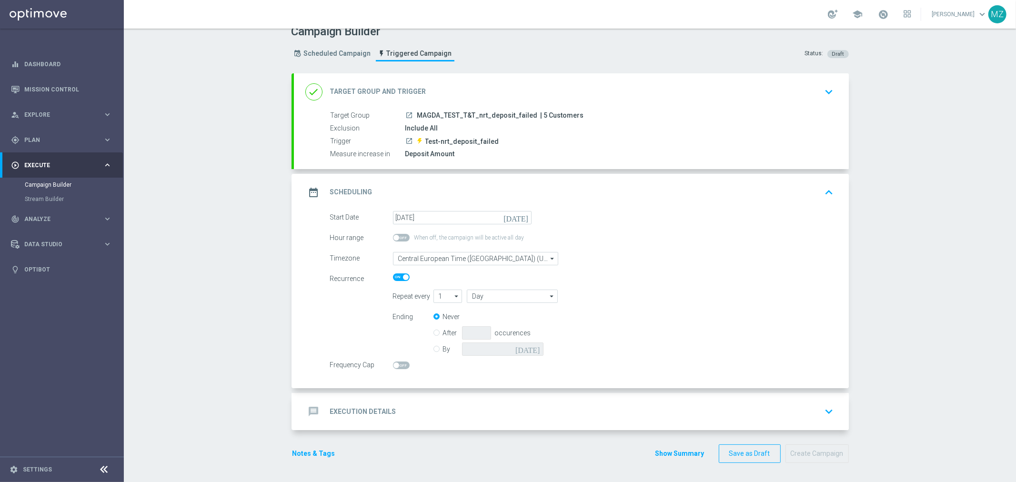
scroll to position [11, 0]
click at [822, 191] on icon "keyboard_arrow_up" at bounding box center [829, 193] width 14 height 14
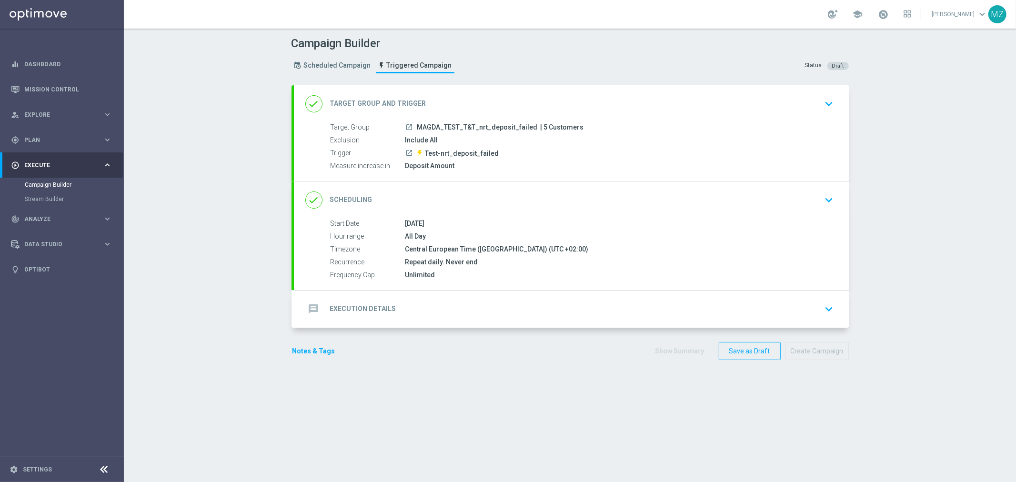
click at [826, 311] on icon "keyboard_arrow_down" at bounding box center [829, 309] width 14 height 14
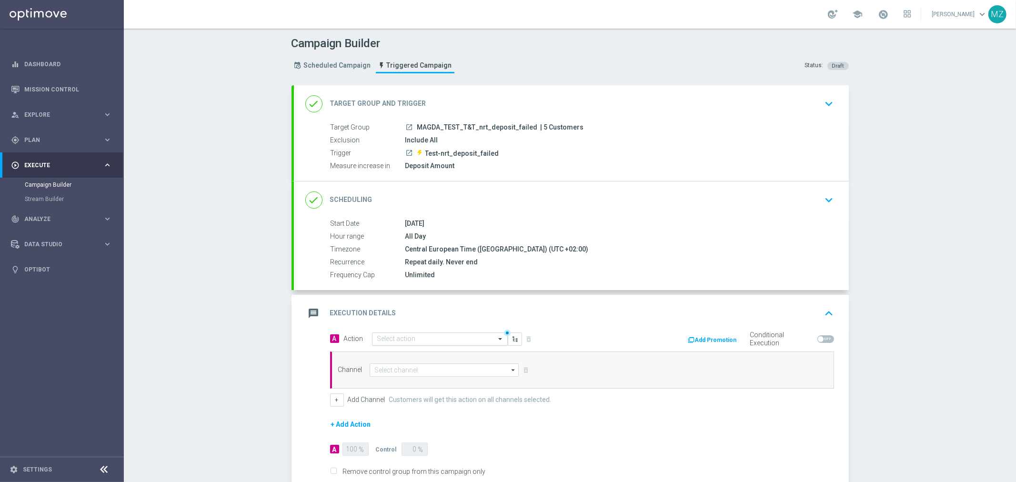
click at [476, 339] on input "text" at bounding box center [430, 339] width 106 height 8
click at [411, 357] on div "MAGDA_TEST edit" at bounding box center [439, 356] width 125 height 16
type input "magda"
click at [453, 368] on input at bounding box center [443, 369] width 149 height 13
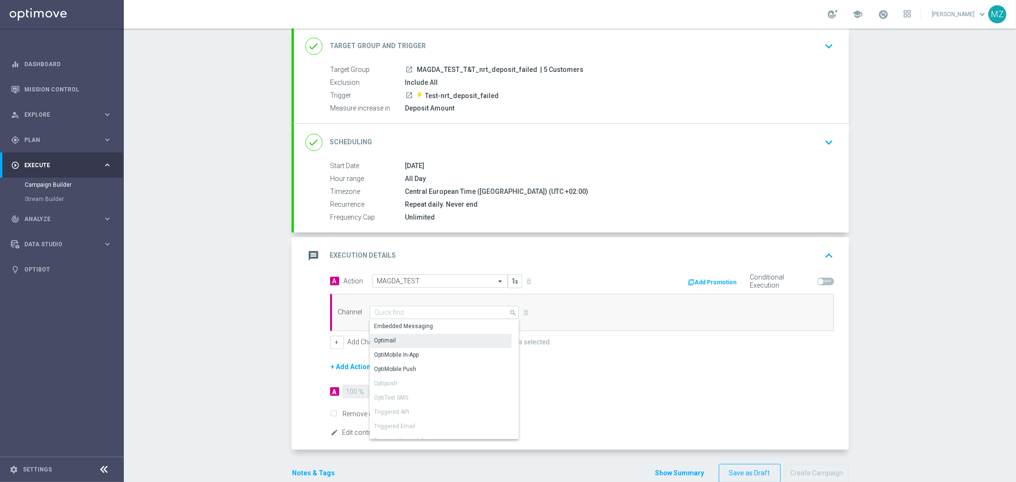
click at [405, 337] on div "Optimail" at bounding box center [440, 340] width 142 height 13
type input "Optimail"
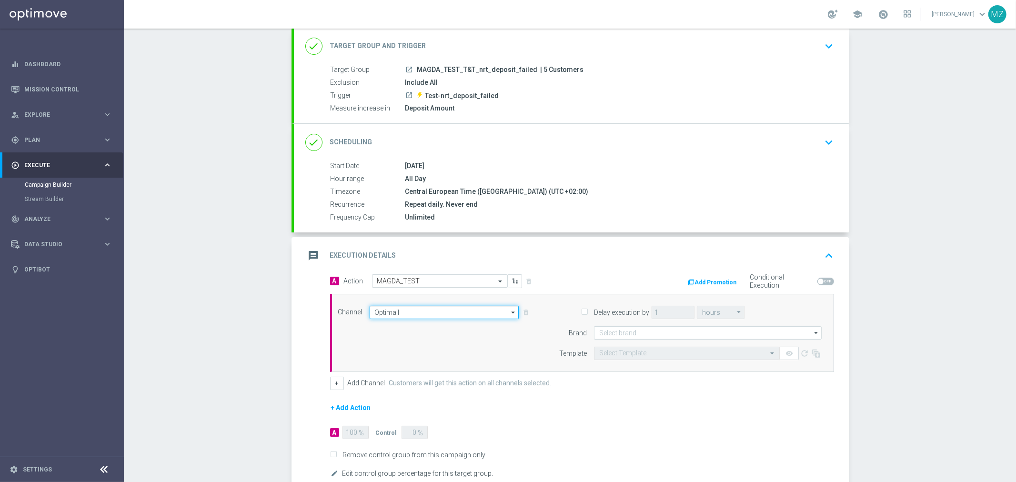
click at [406, 310] on input "Optimail" at bounding box center [443, 312] width 149 height 13
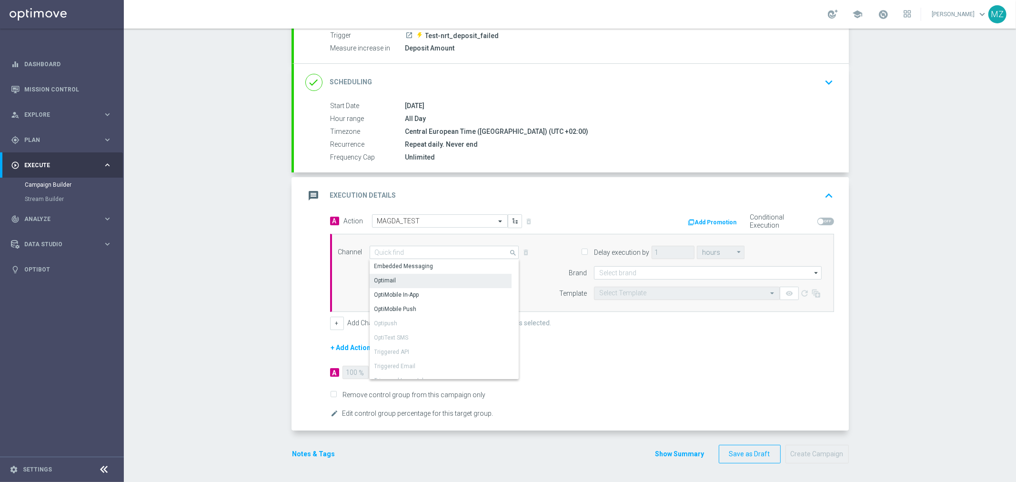
click at [435, 279] on div "Optimail" at bounding box center [440, 280] width 142 height 13
type input "Optimail"
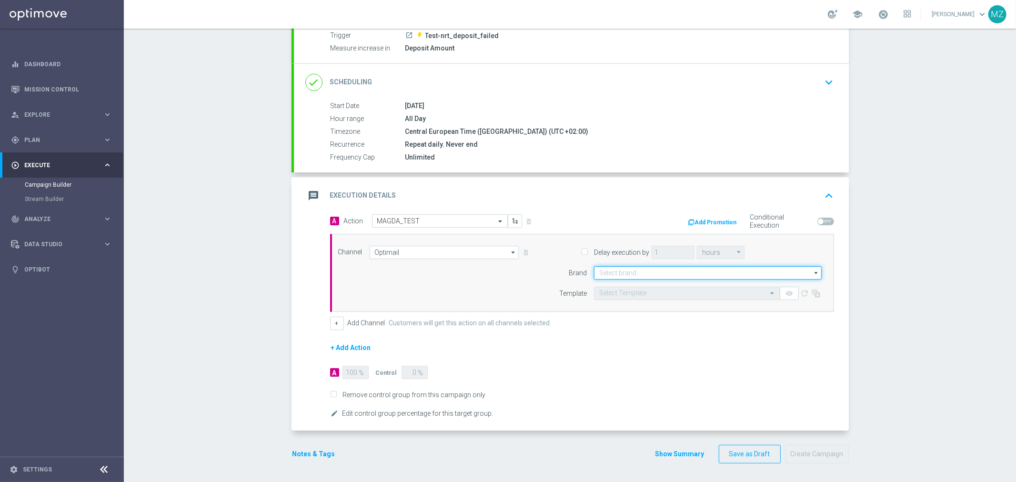
click at [656, 269] on input at bounding box center [708, 272] width 228 height 13
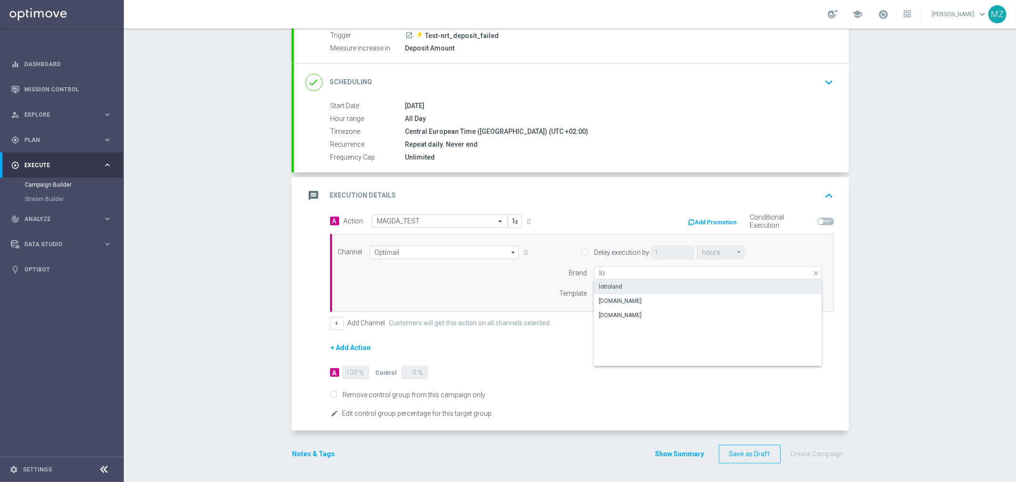
click at [630, 287] on div "lottoland" at bounding box center [708, 286] width 228 height 13
type input "lottoland"
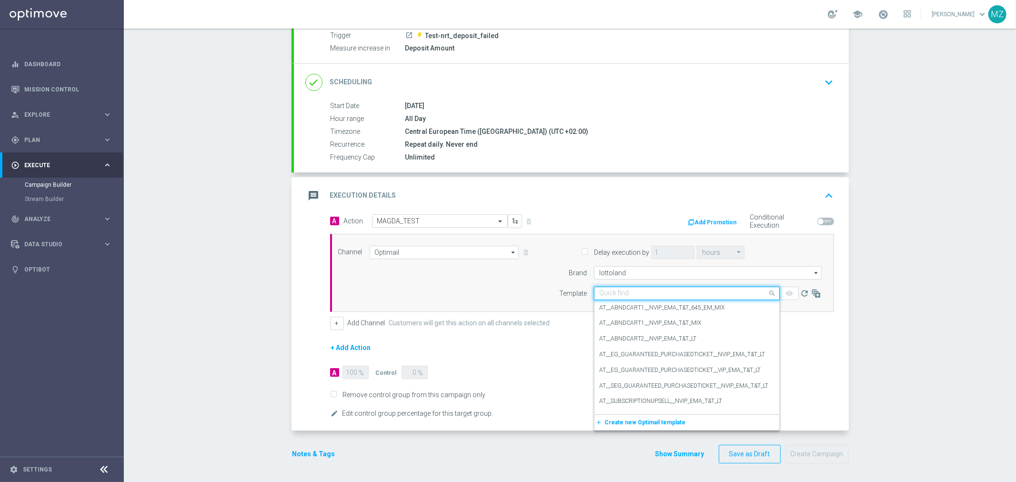
click at [628, 295] on input "text" at bounding box center [677, 293] width 156 height 8
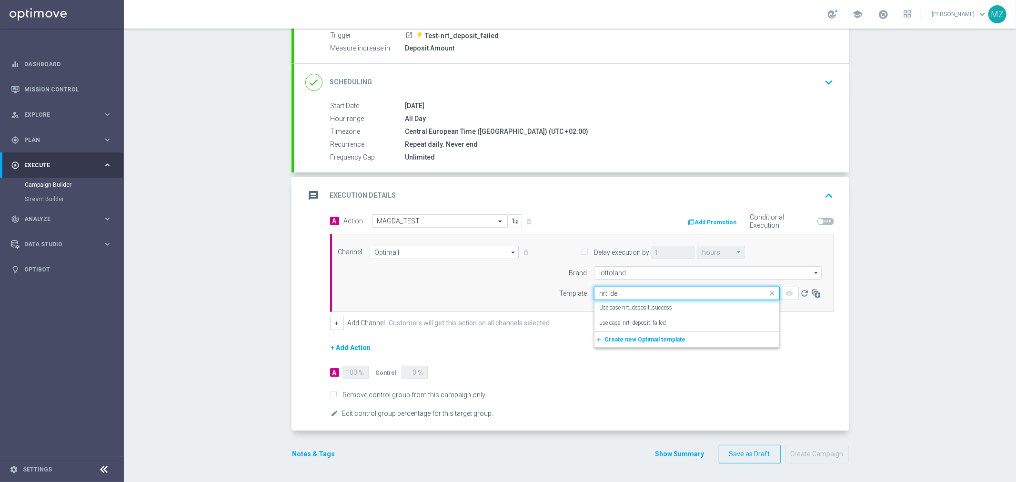
type input "nrt_dep"
click at [621, 322] on label "use case_nrt_deposit_failed" at bounding box center [632, 323] width 67 height 8
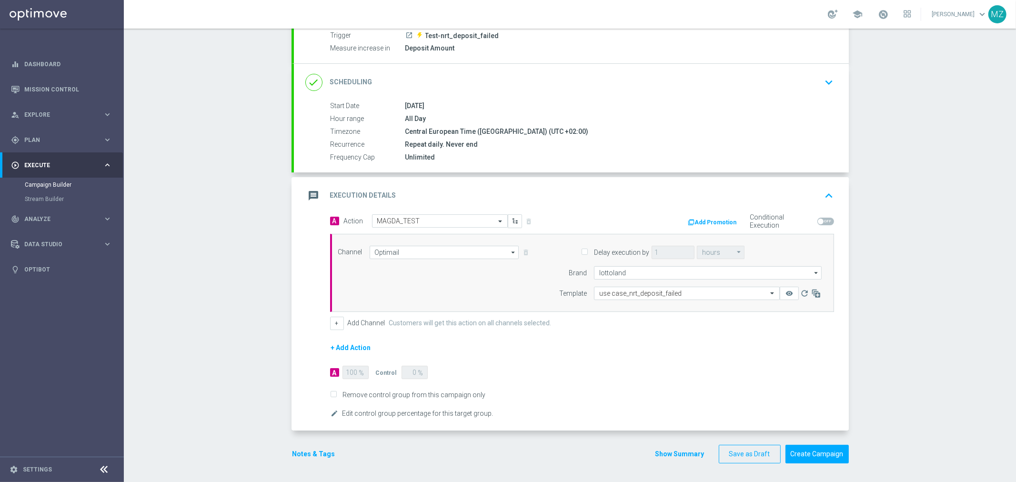
click at [330, 394] on input "Remove control group from this campaign only" at bounding box center [333, 395] width 6 height 6
checkbox input "false"
click at [330, 408] on button "edit Edit control group percentage for this target group." at bounding box center [412, 413] width 164 height 11
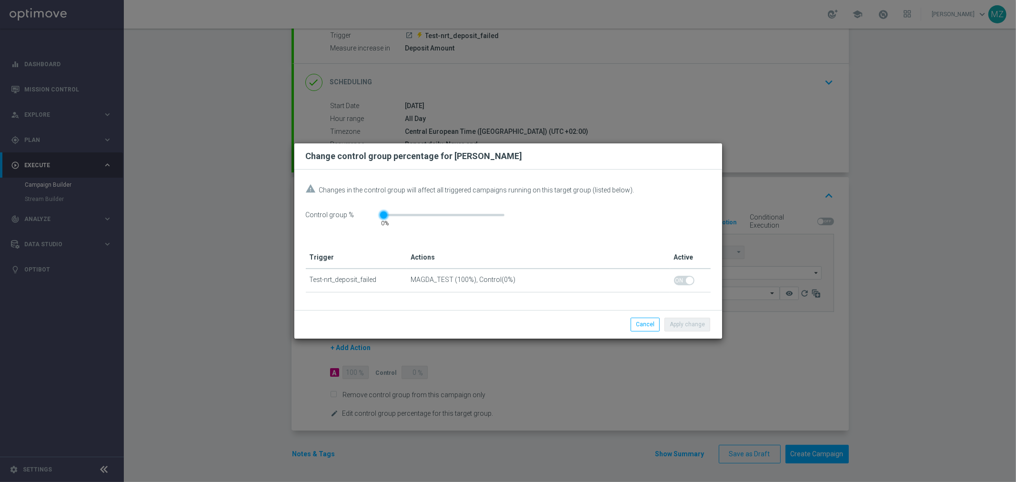
drag, startPoint x: 382, startPoint y: 214, endPoint x: 368, endPoint y: 210, distance: 14.5
click at [368, 210] on div "Control group % 0" at bounding box center [508, 218] width 405 height 19
click at [656, 324] on button "Cancel" at bounding box center [644, 324] width 29 height 13
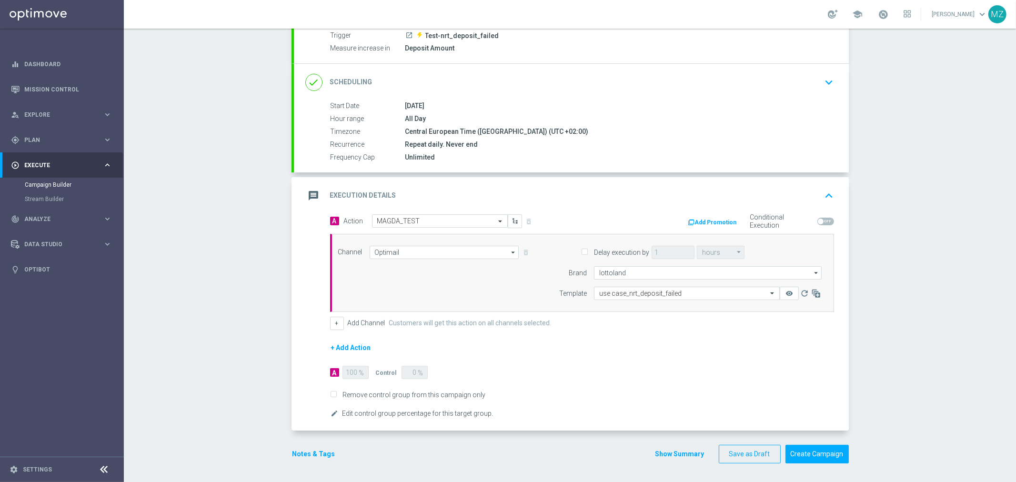
click at [310, 456] on button "Notes & Tags" at bounding box center [313, 454] width 45 height 12
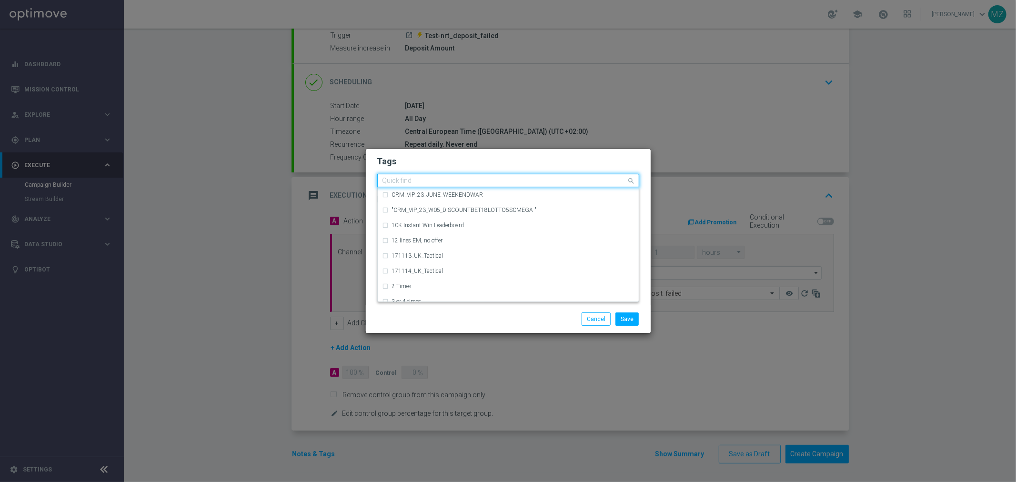
click at [405, 179] on input "text" at bounding box center [504, 181] width 244 height 8
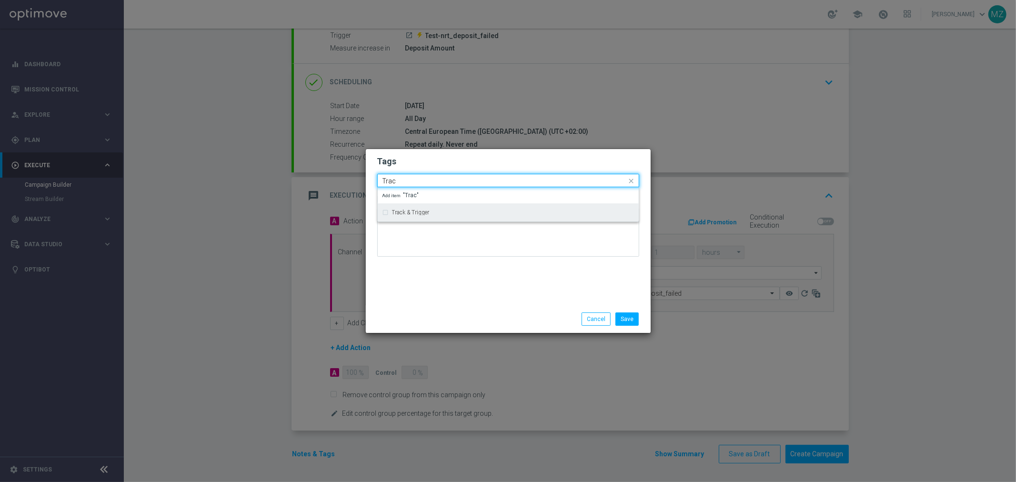
click at [414, 213] on label "Track & Trigger" at bounding box center [411, 212] width 38 height 6
type input "Trac"
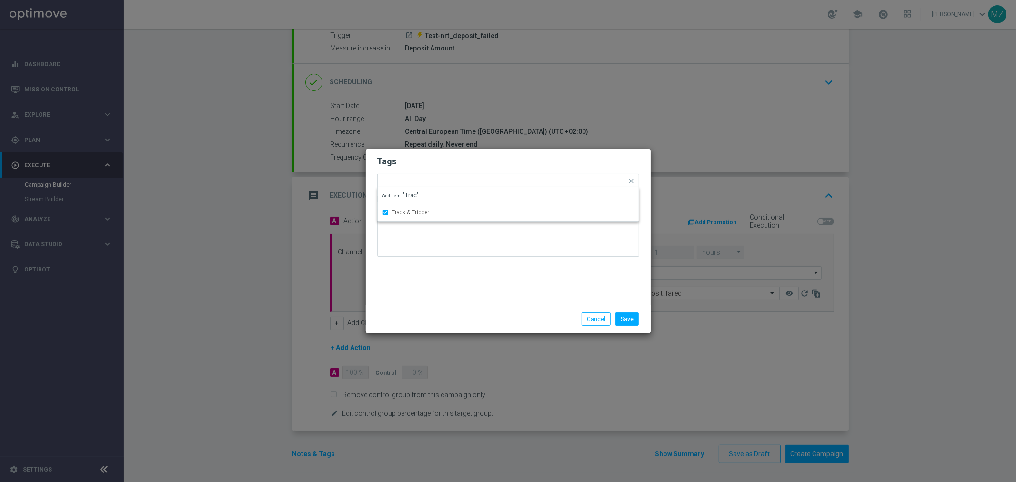
click at [475, 320] on div "Save Cancel" at bounding box center [554, 318] width 184 height 13
click at [627, 318] on button "Save" at bounding box center [626, 318] width 23 height 13
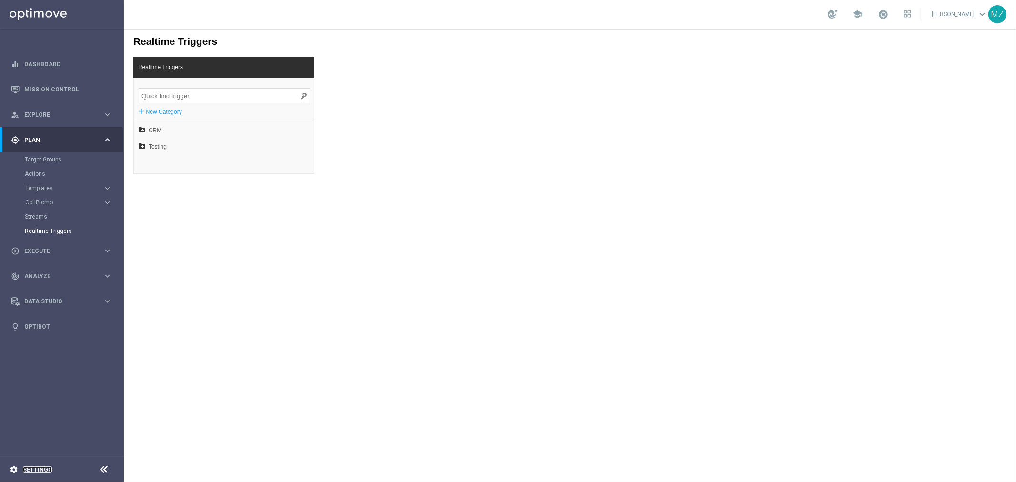
drag, startPoint x: 40, startPoint y: 465, endPoint x: 29, endPoint y: 467, distance: 11.5
click at [29, 467] on link "Settings" at bounding box center [37, 470] width 29 height 6
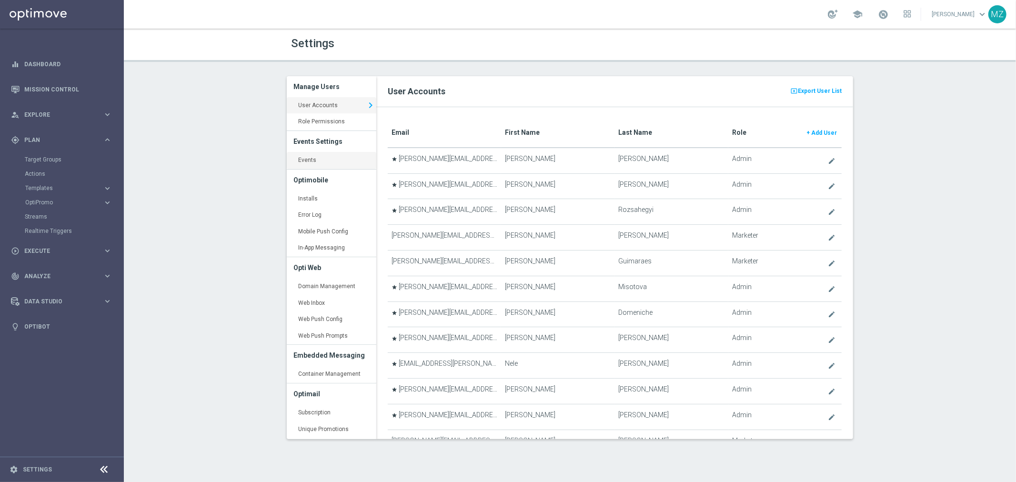
click at [318, 165] on link "Events keyboard_arrow_right" at bounding box center [332, 160] width 90 height 17
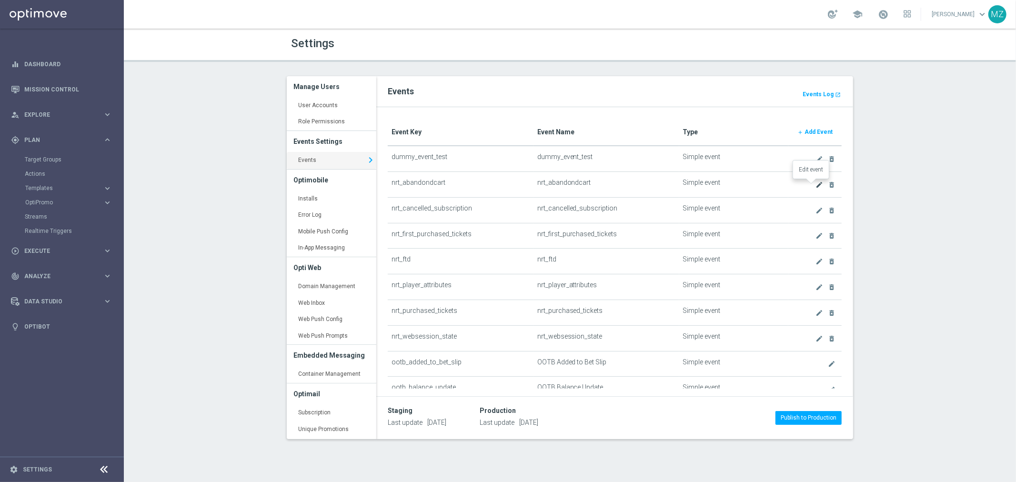
click at [815, 183] on icon "create" at bounding box center [819, 185] width 8 height 8
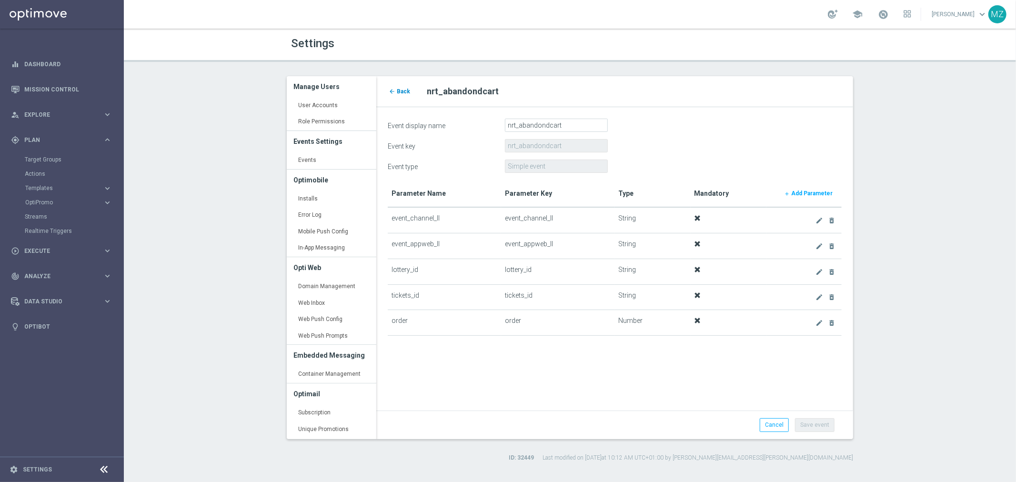
click at [405, 88] on span "Back" at bounding box center [403, 91] width 13 height 7
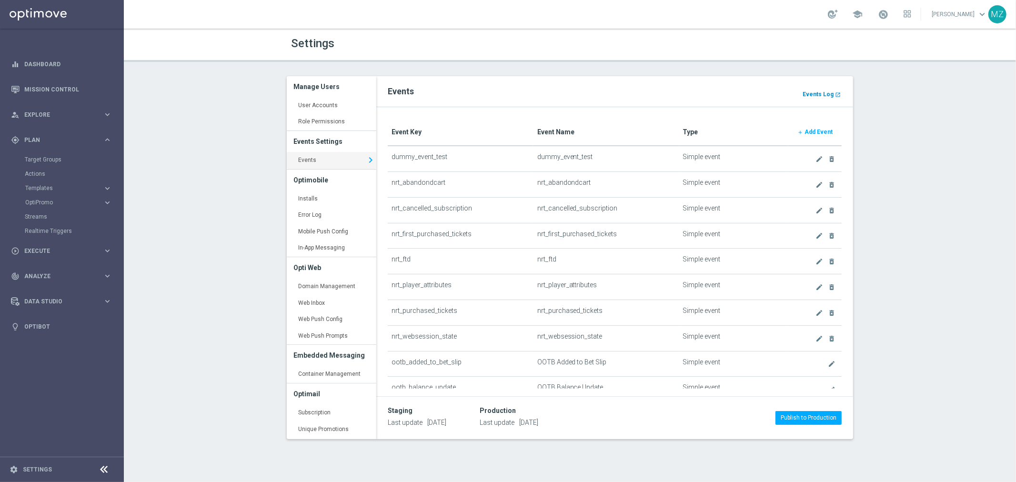
click at [824, 92] on b "Events Log" at bounding box center [817, 94] width 31 height 7
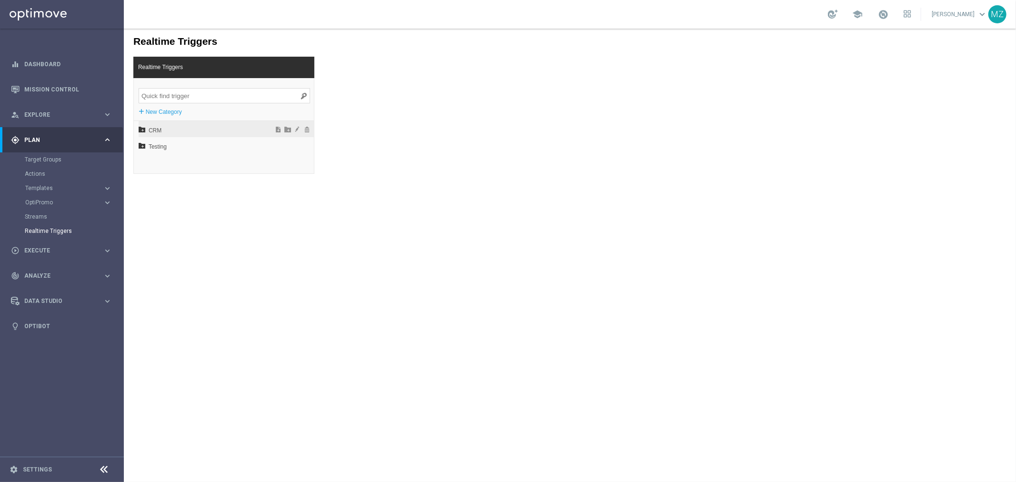
click at [139, 130] on icon at bounding box center [141, 128] width 7 height 7
click at [146, 177] on icon at bounding box center [146, 177] width 7 height 7
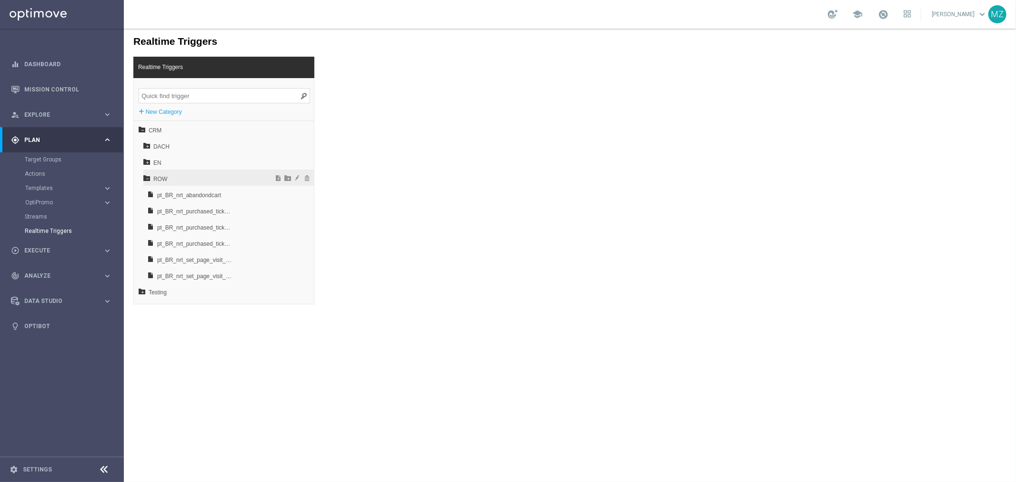
click at [143, 176] on icon at bounding box center [146, 177] width 7 height 7
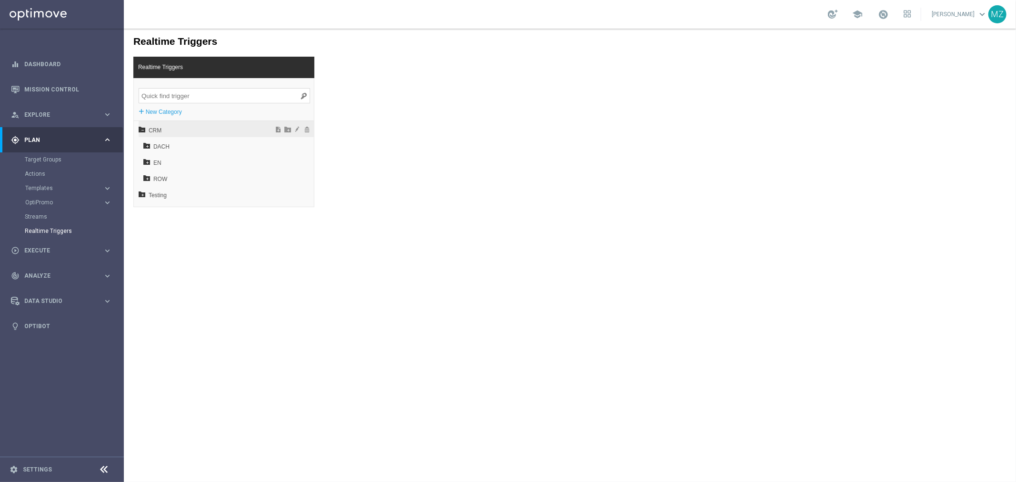
click at [139, 124] on div "CRM" at bounding box center [225, 128] width 175 height 16
click at [140, 195] on icon at bounding box center [141, 193] width 7 height 7
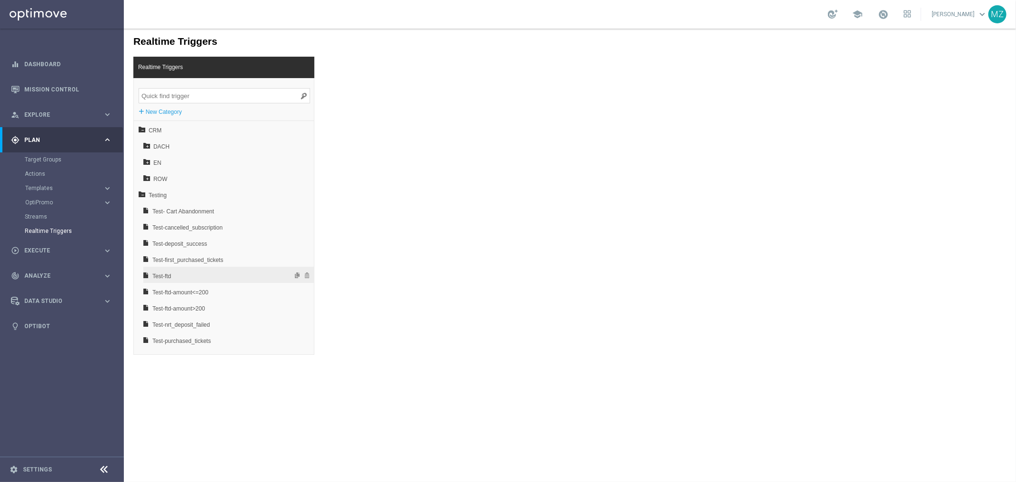
click at [172, 274] on span "Test-ftd" at bounding box center [203, 276] width 102 height 16
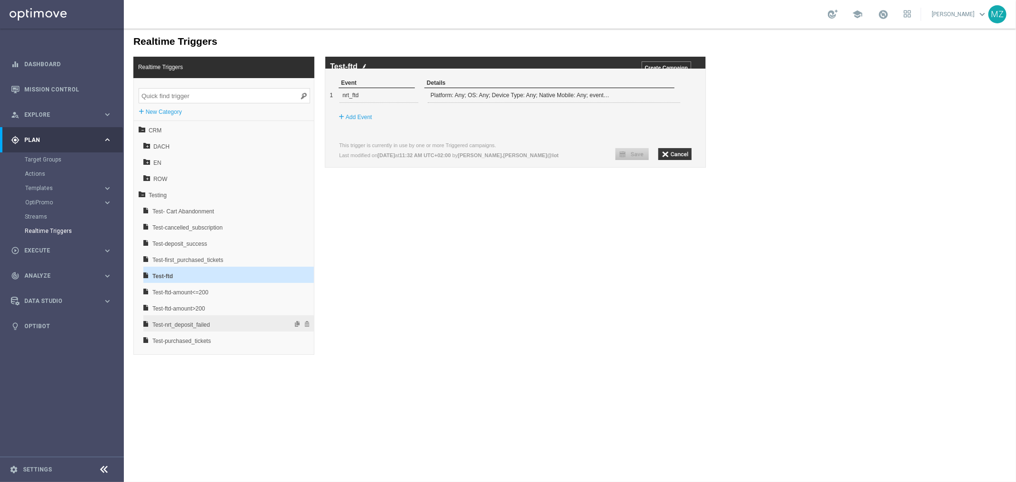
click at [185, 322] on span "Test-nrt_deposit_failed" at bounding box center [203, 324] width 102 height 16
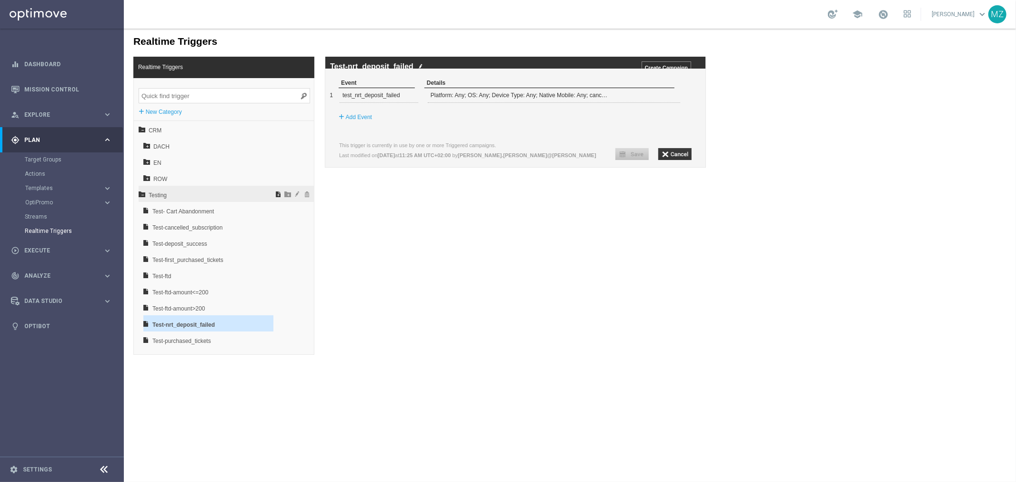
click at [273, 191] on span at bounding box center [278, 193] width 10 height 7
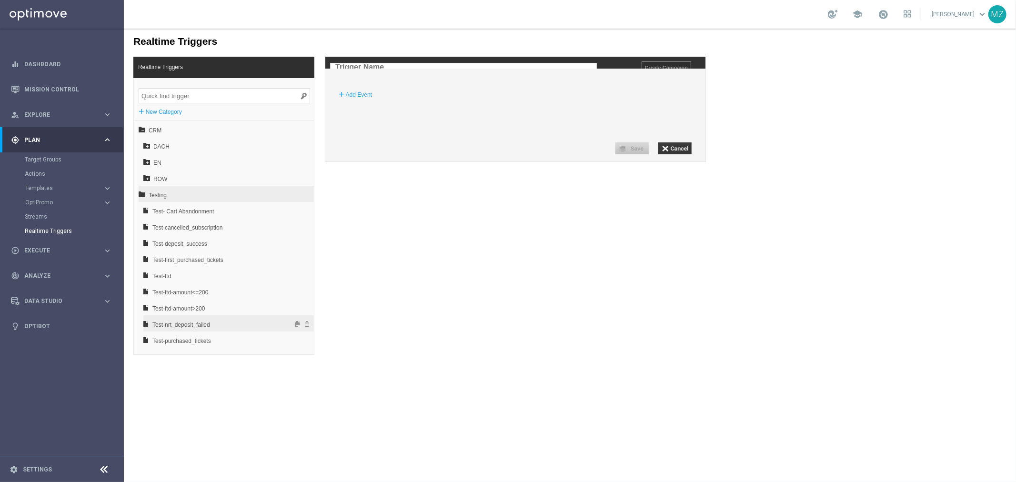
click at [201, 321] on span "Test-nrt_deposit_failed" at bounding box center [203, 324] width 102 height 16
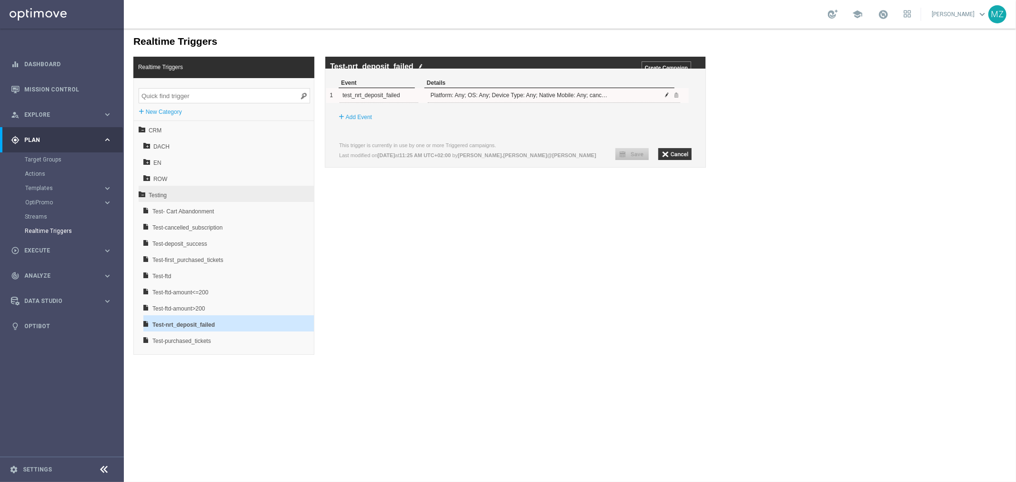
click at [664, 97] on span at bounding box center [667, 94] width 6 height 6
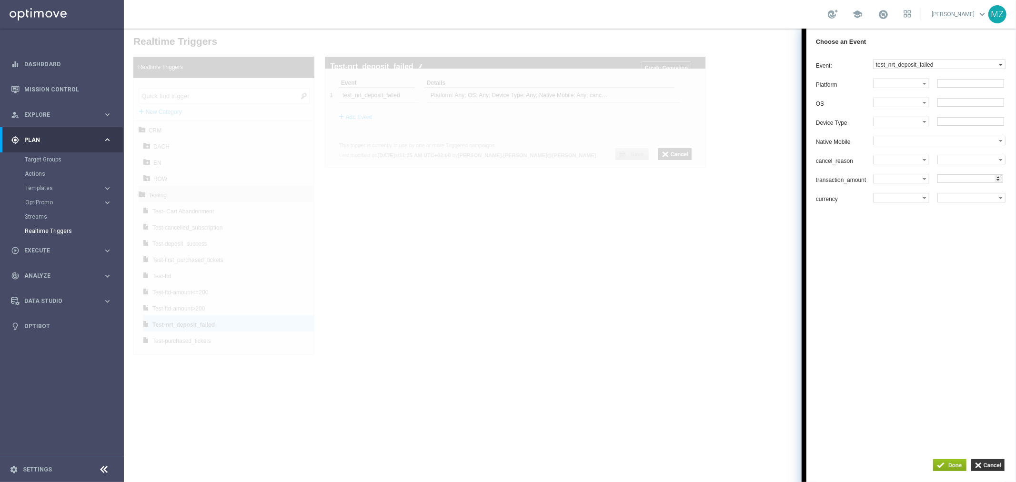
click at [913, 65] on label "test_nrt_deposit_failed" at bounding box center [935, 64] width 125 height 9
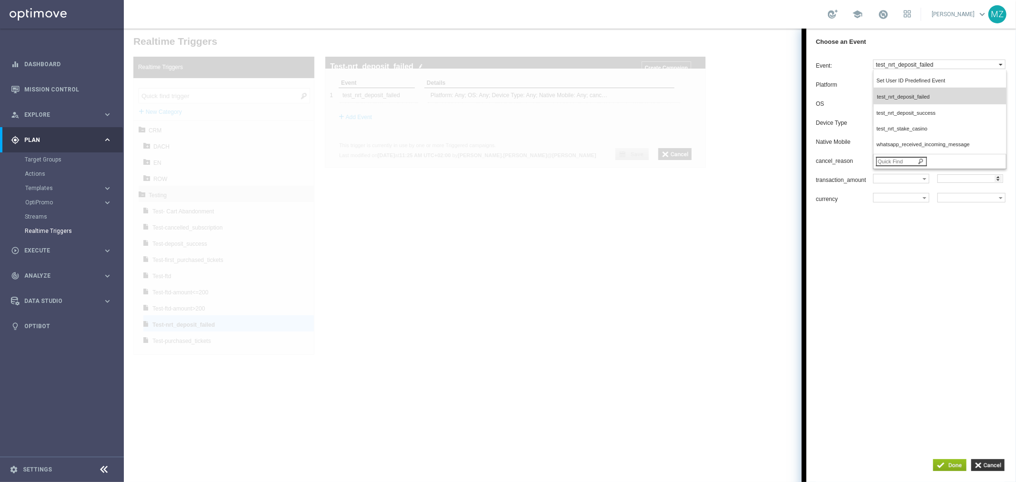
click at [913, 65] on label "test_nrt_deposit_failed" at bounding box center [935, 64] width 125 height 9
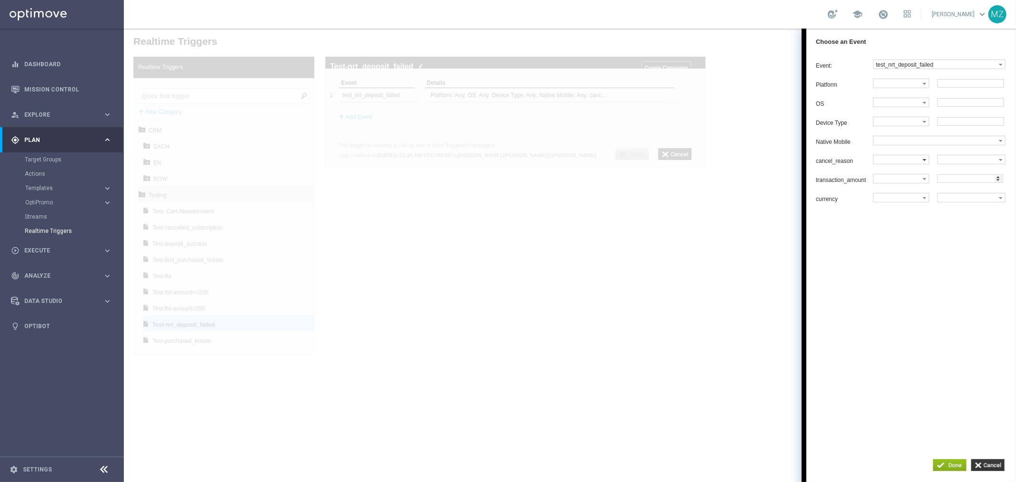
click at [902, 87] on label at bounding box center [897, 83] width 49 height 9
click at [956, 163] on label at bounding box center [967, 159] width 61 height 9
click at [719, 355] on div at bounding box center [569, 254] width 892 height 453
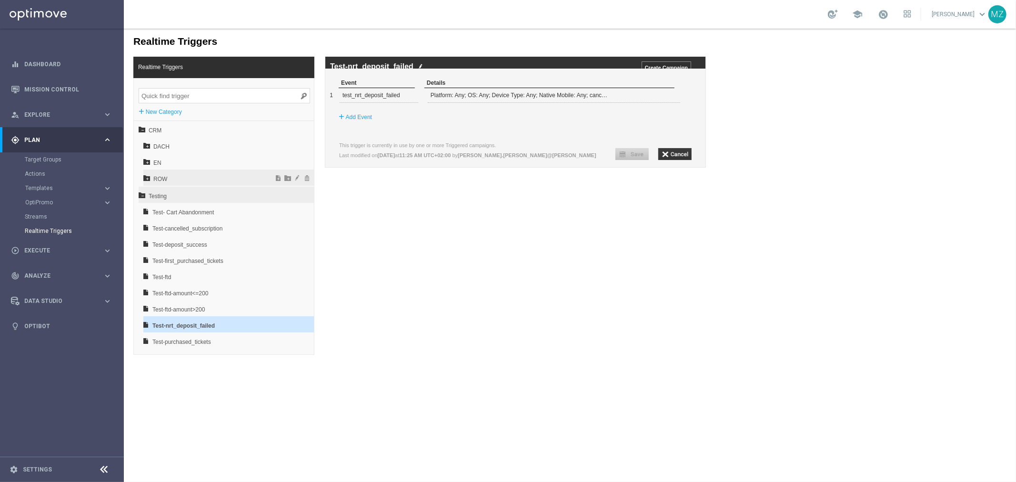
click at [146, 176] on icon at bounding box center [146, 177] width 7 height 7
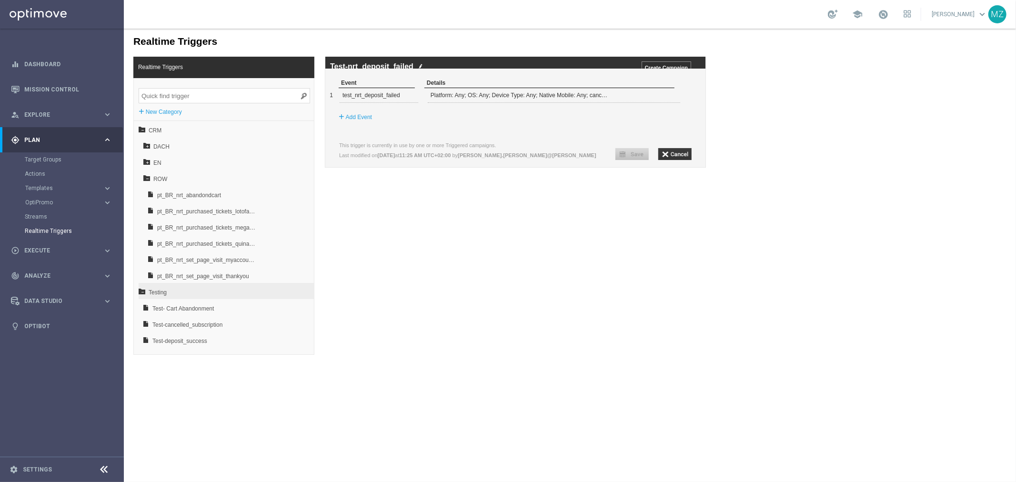
click at [546, 323] on div "Realtime Triggers Realtime Triggers + New Category CRM DACH EN ROW pt_BR_nrt_ab…" at bounding box center [569, 191] width 892 height 326
click at [144, 179] on icon at bounding box center [146, 177] width 7 height 7
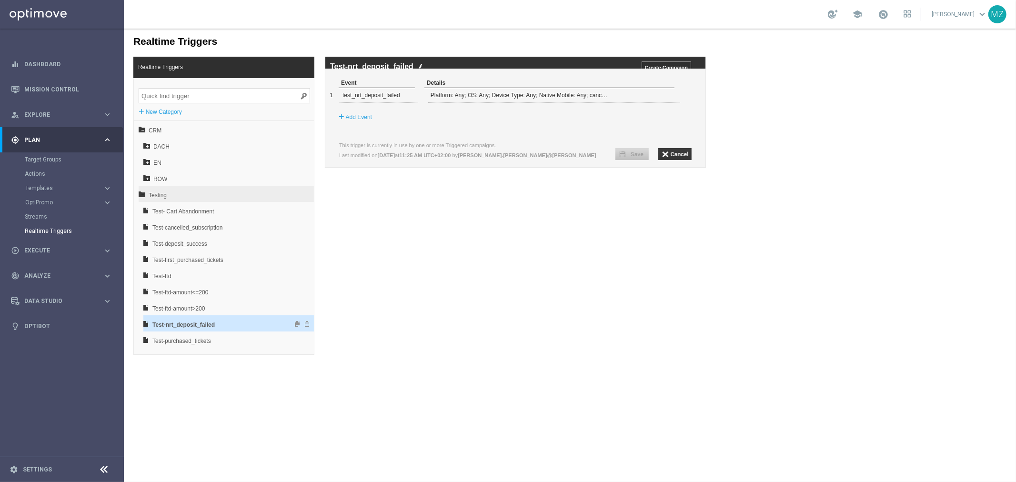
click at [219, 324] on span "Test-nrt_deposit_failed" at bounding box center [203, 324] width 102 height 16
click at [665, 97] on span at bounding box center [667, 94] width 6 height 6
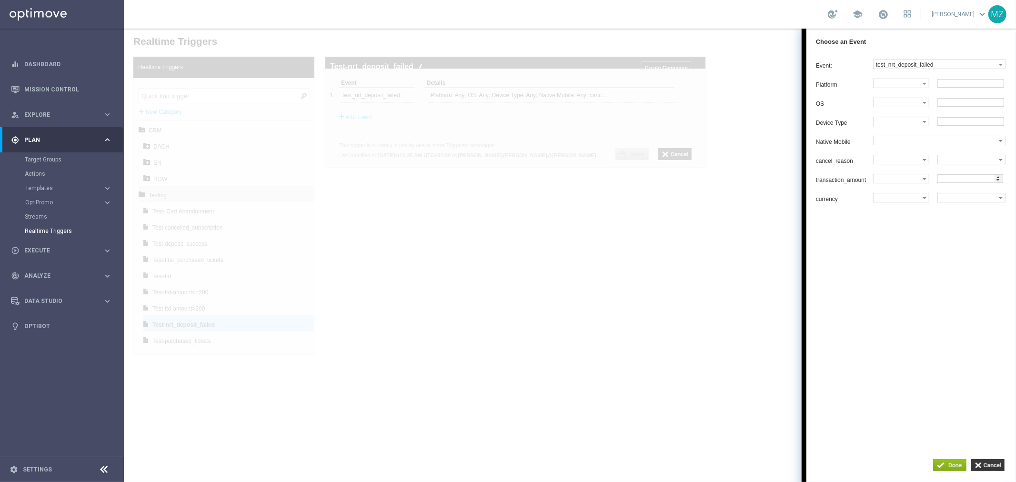
drag, startPoint x: 952, startPoint y: 467, endPoint x: 980, endPoint y: 420, distance: 54.7
click at [980, 420] on div "Event: test_nrt_deposit_failed dummy_event_test nrt_abandondcart nrt_cancelled_…" at bounding box center [910, 243] width 209 height 379
click at [948, 465] on input "button" at bounding box center [948, 464] width 33 height 12
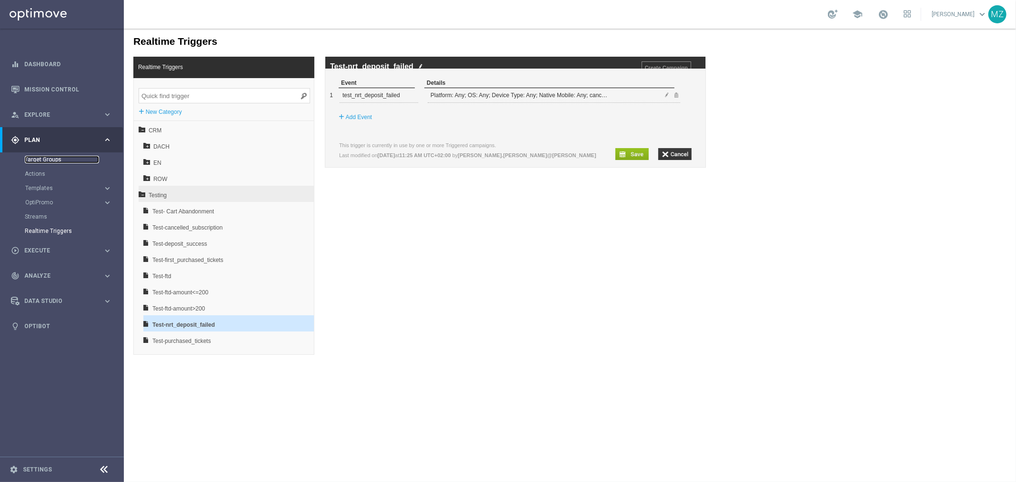
click at [64, 158] on link "Target Groups" at bounding box center [62, 160] width 74 height 8
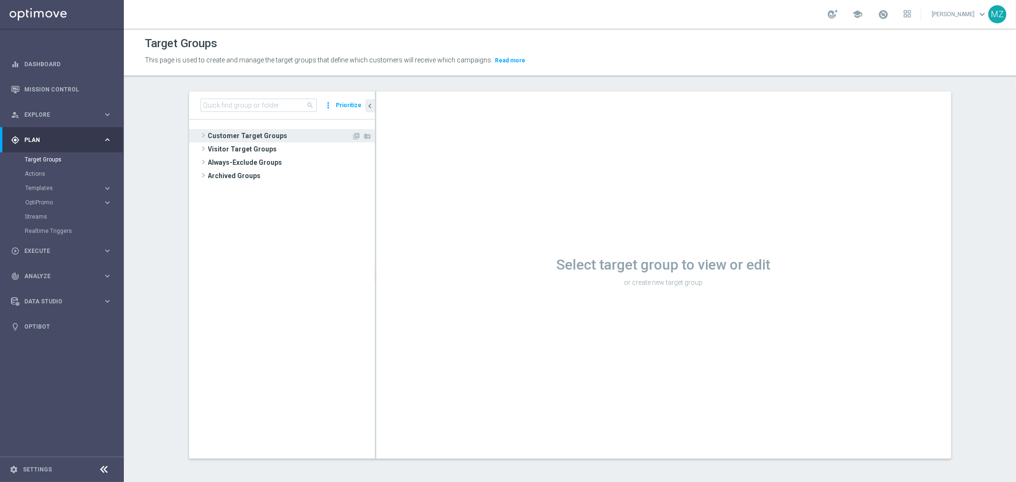
click at [199, 134] on span at bounding box center [204, 134] width 10 height 11
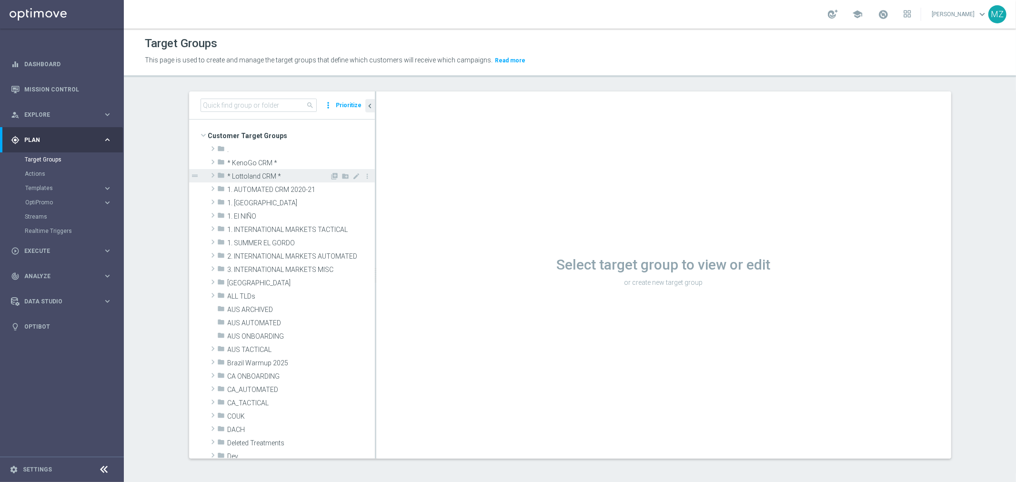
click at [209, 175] on span at bounding box center [213, 174] width 10 height 11
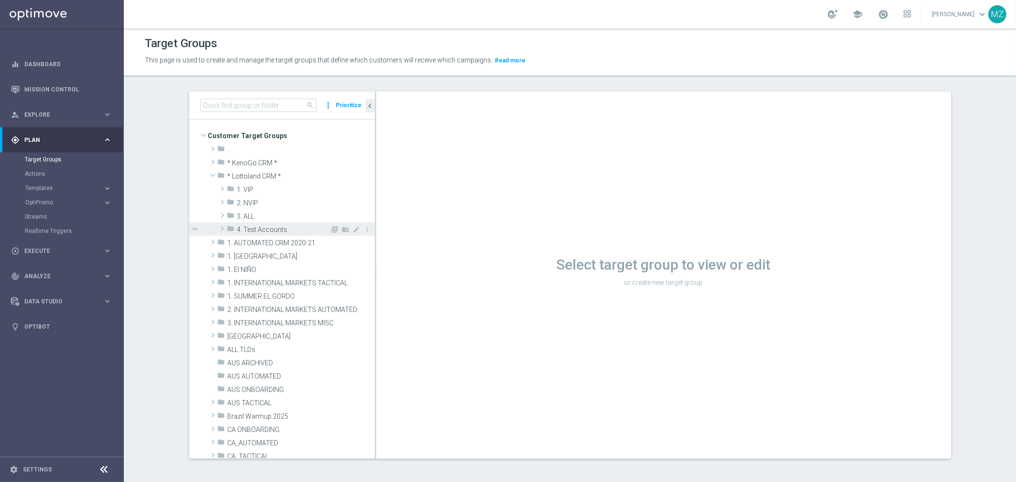
click at [219, 226] on span at bounding box center [223, 228] width 10 height 11
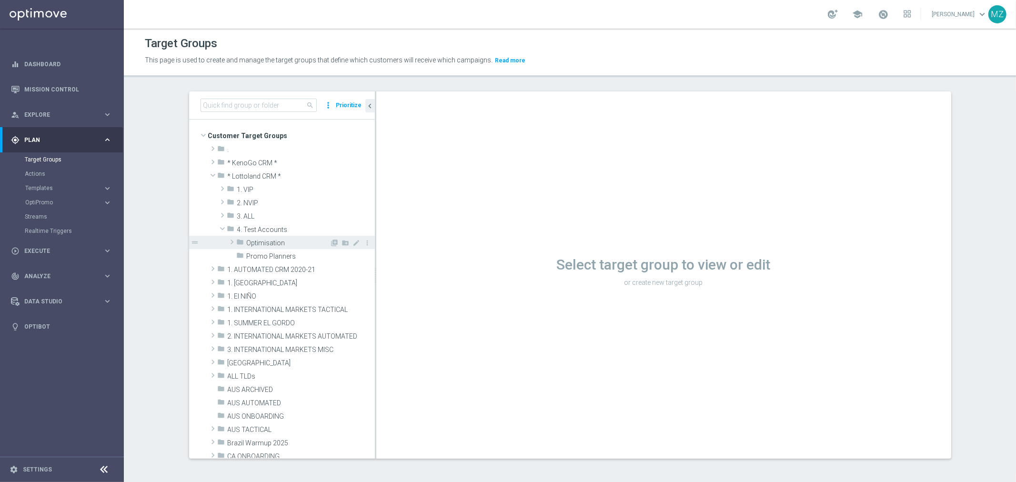
click at [227, 243] on span at bounding box center [232, 241] width 10 height 11
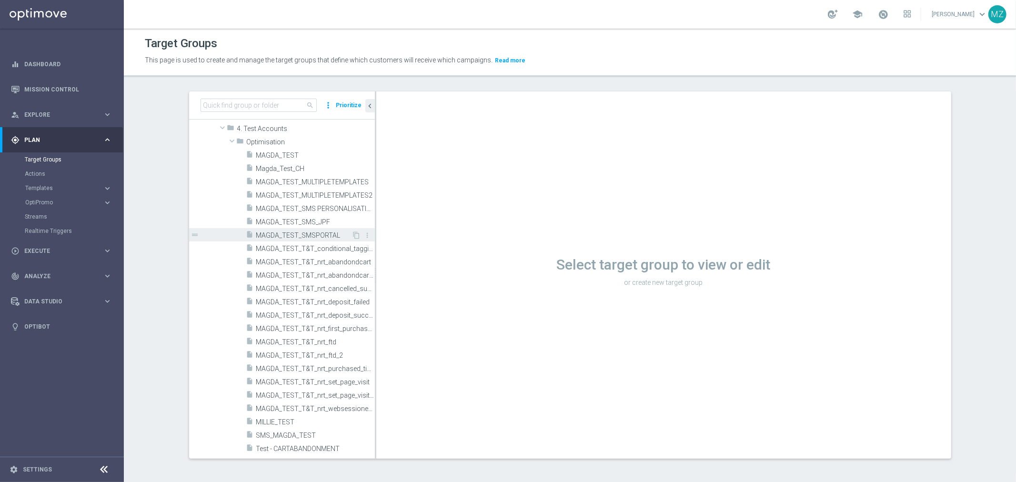
scroll to position [101, 0]
drag, startPoint x: 370, startPoint y: 374, endPoint x: 450, endPoint y: 357, distance: 81.7
click at [450, 357] on as-split "search more_vert Prioritize Customer Target Groups library_add create_new_folder" at bounding box center [570, 274] width 762 height 367
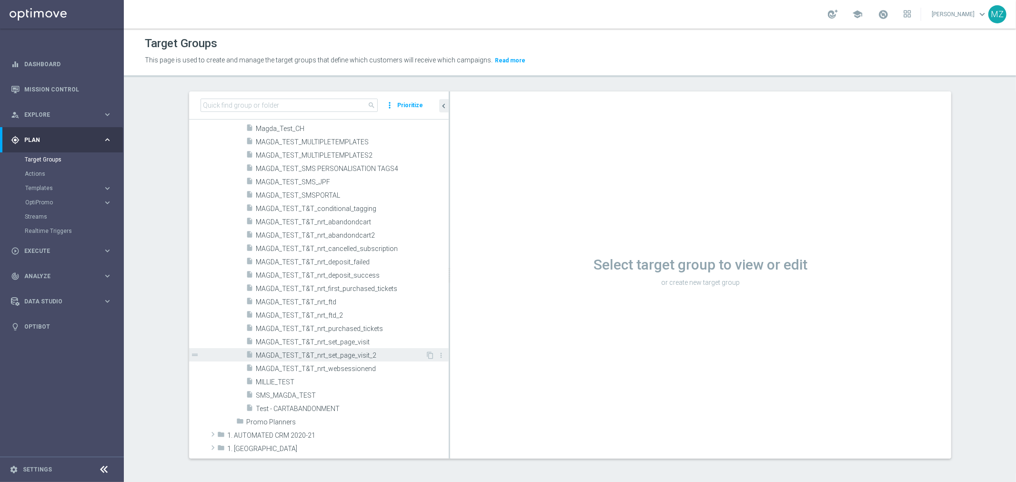
scroll to position [141, 0]
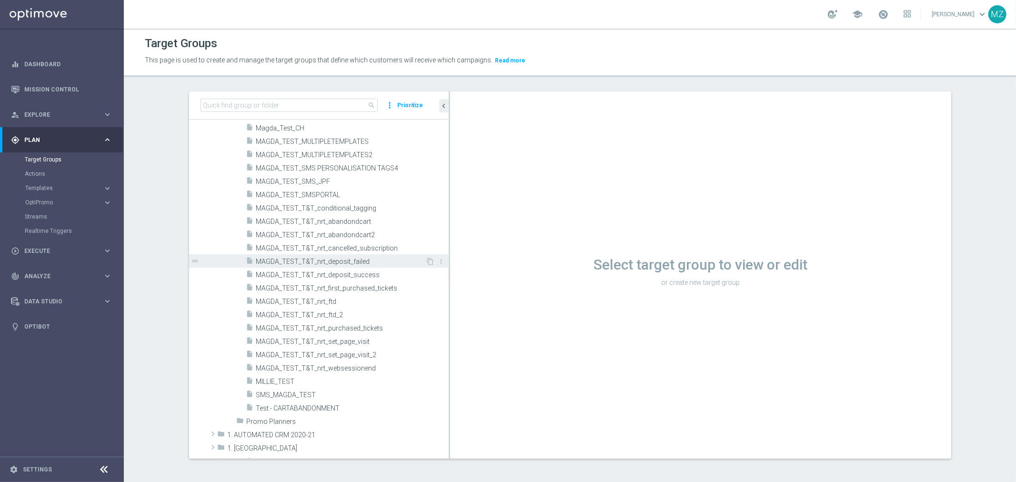
click at [348, 255] on div "insert_drive_file MAGDA_TEST_T&T_nrt_deposit_failed" at bounding box center [335, 260] width 179 height 13
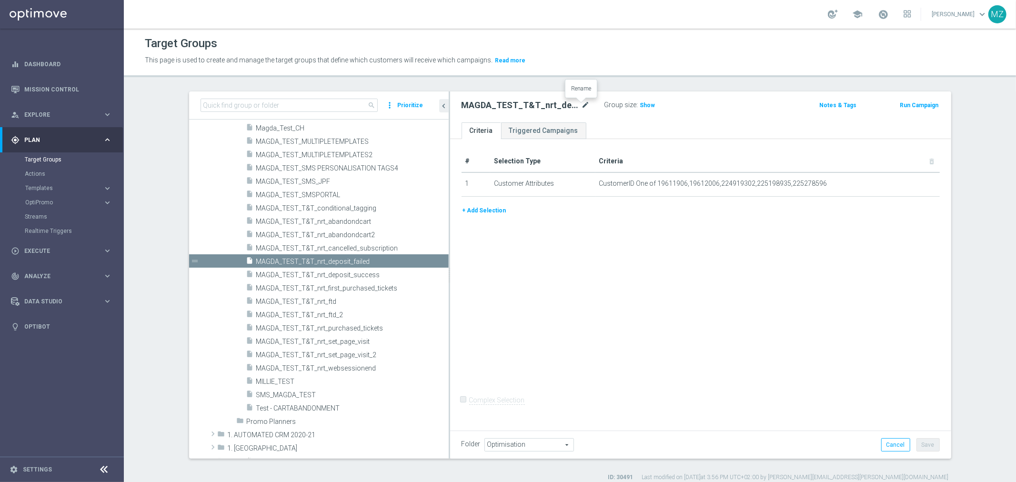
click at [581, 102] on icon "mode_edit" at bounding box center [585, 105] width 9 height 11
click at [630, 278] on div "# Selection Type Criteria delete_forever 1 Customer Attributes CustomerID One o…" at bounding box center [700, 283] width 501 height 288
click at [532, 130] on link "Triggered Campaigns" at bounding box center [543, 130] width 85 height 17
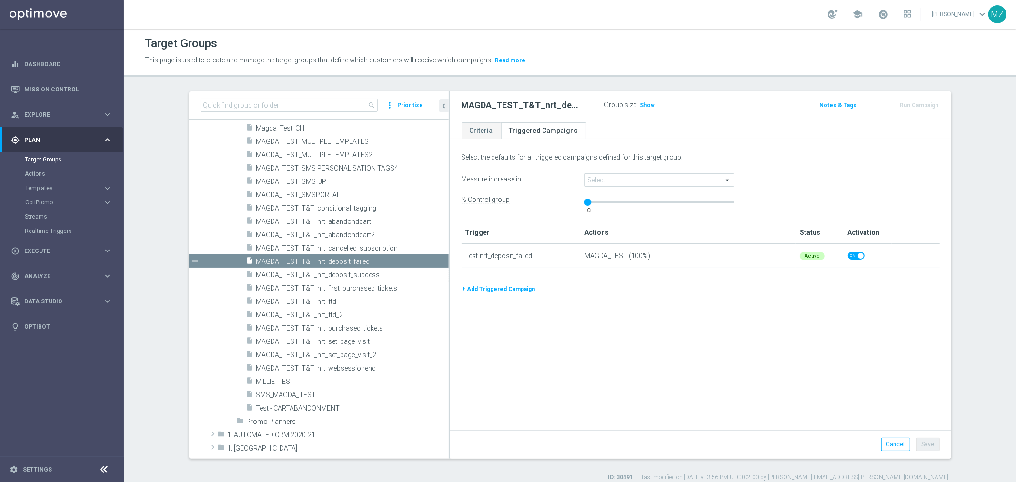
click at [645, 178] on span at bounding box center [659, 180] width 149 height 12
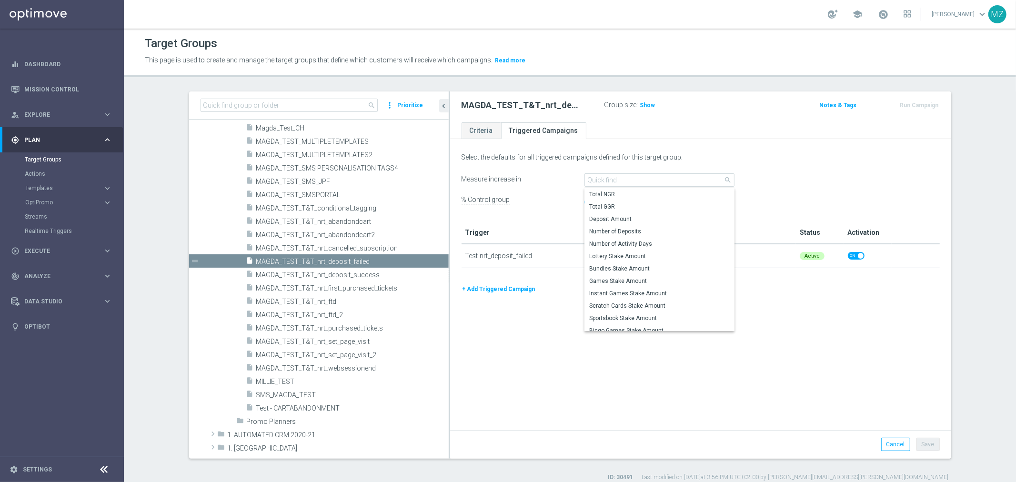
click at [845, 312] on div "Select the defaults for all triggered campaigns defined for this target group: …" at bounding box center [700, 286] width 501 height 288
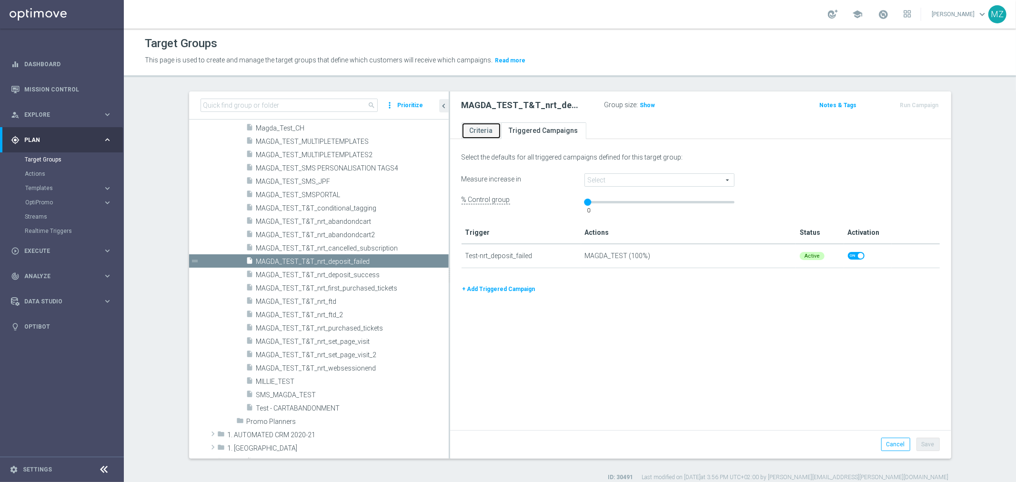
drag, startPoint x: 474, startPoint y: 126, endPoint x: 603, endPoint y: 211, distance: 154.4
click at [474, 126] on link "Criteria" at bounding box center [481, 130] width 40 height 17
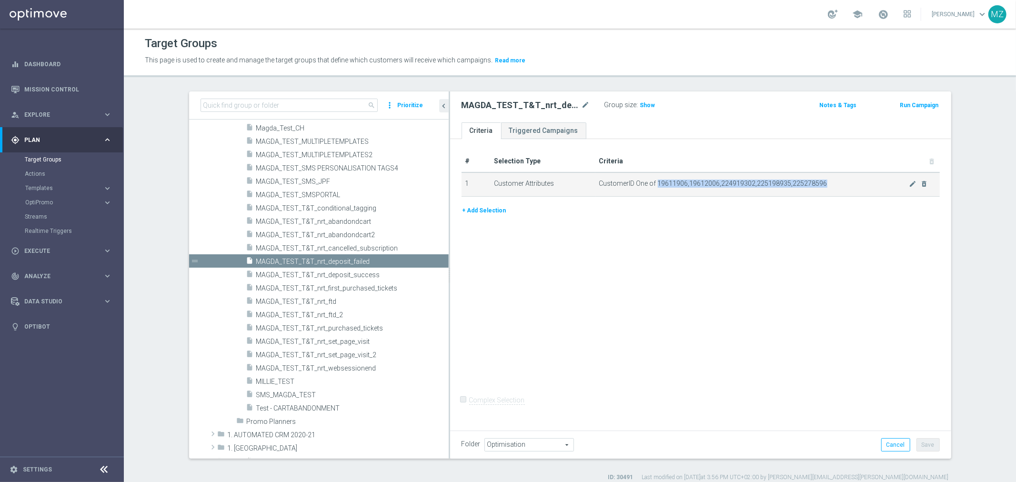
drag, startPoint x: 831, startPoint y: 185, endPoint x: 651, endPoint y: 182, distance: 180.0
click at [651, 182] on span "CustomerID One of 19611906,19612006,224919302,225198935,225278596" at bounding box center [753, 183] width 309 height 8
copy span "19611906,19612006,224919302,225198935,225278596"
click at [345, 271] on span "MAGDA_TEST_T&T_nrt_deposit_success" at bounding box center [340, 275] width 169 height 8
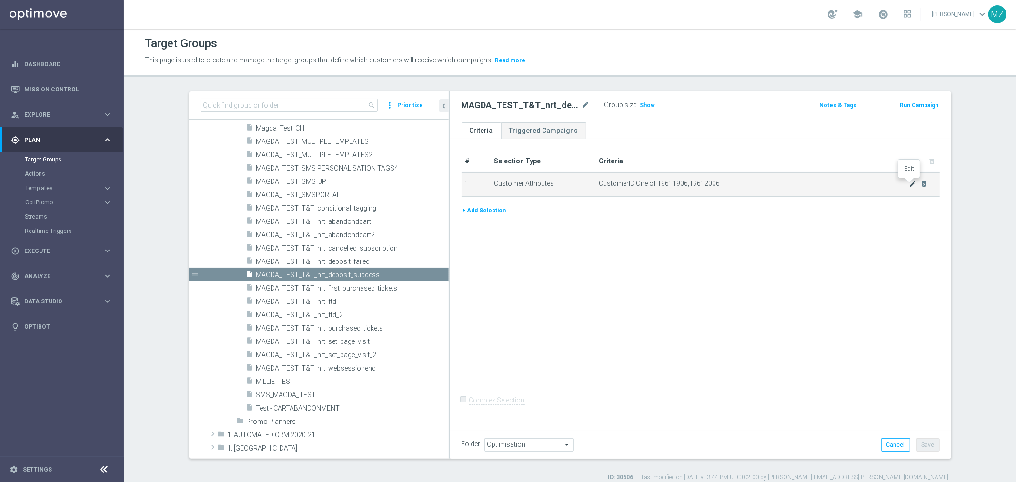
click at [908, 181] on icon "mode_edit" at bounding box center [912, 184] width 8 height 8
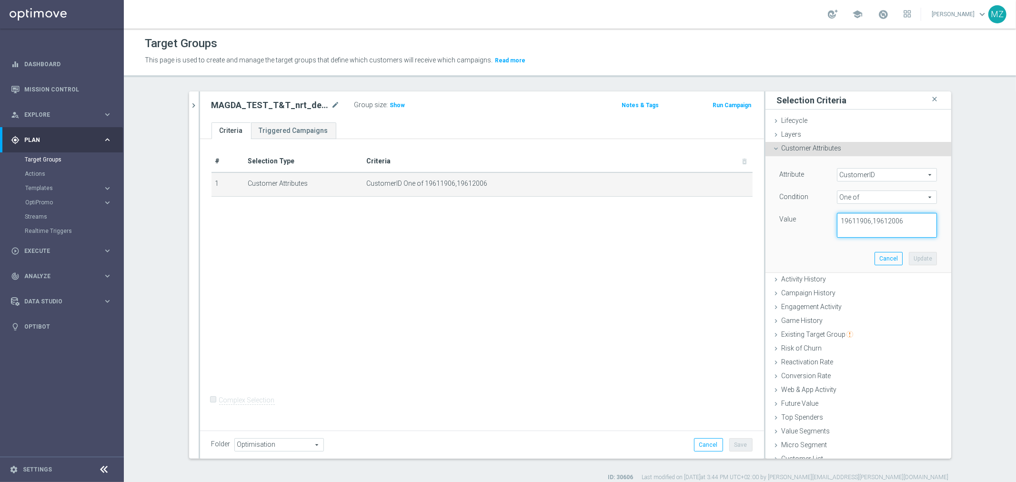
click at [876, 222] on textarea "19611906,19612006" at bounding box center [886, 225] width 100 height 25
paste textarea ",224919302,225198935,225278596"
type textarea "19611906,19612006,224919302,225198935,225278596"
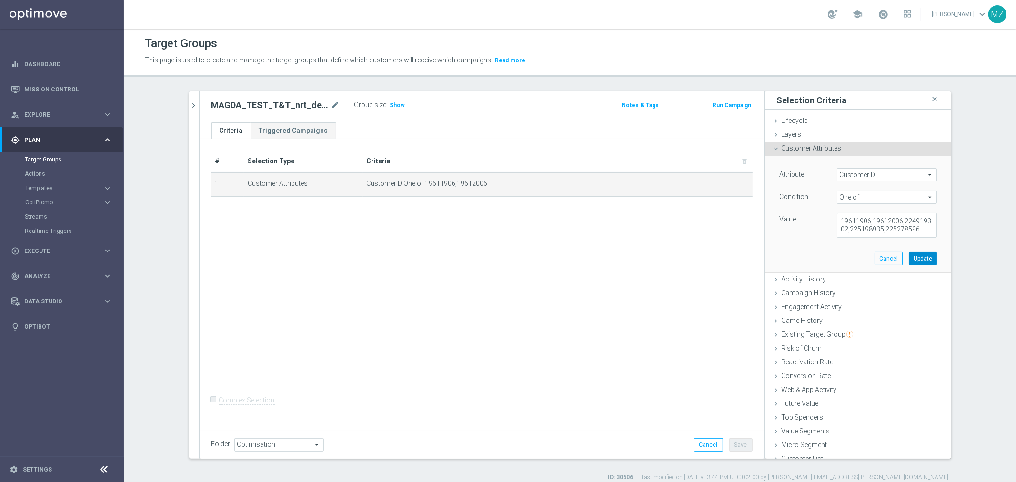
click at [908, 256] on button "Update" at bounding box center [922, 258] width 28 height 13
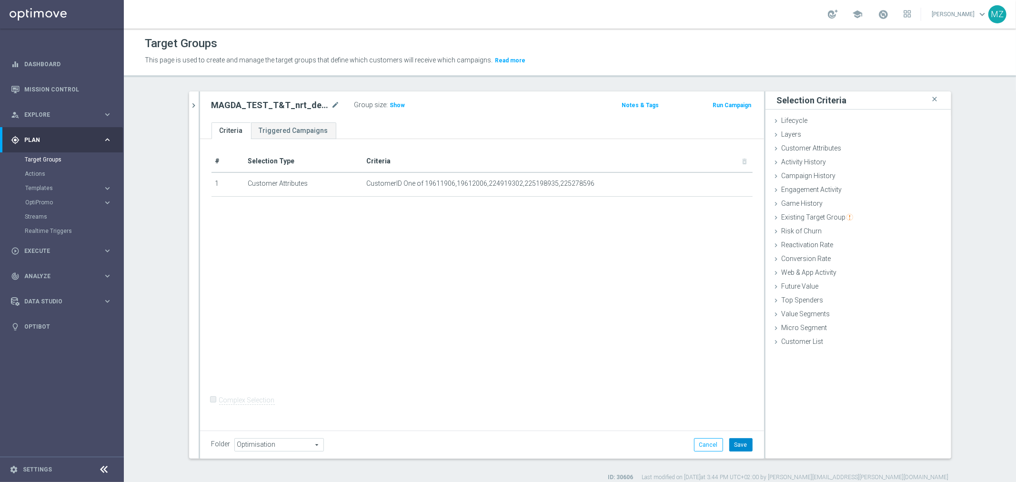
click at [736, 447] on button "Save" at bounding box center [740, 444] width 23 height 13
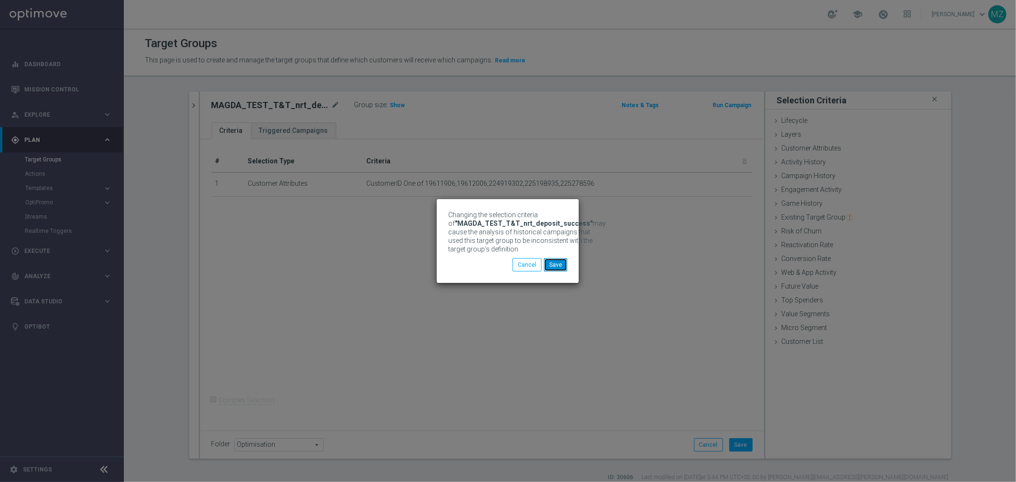
drag, startPoint x: 563, startPoint y: 263, endPoint x: 587, endPoint y: 164, distance: 101.8
click at [563, 262] on button "Save" at bounding box center [555, 264] width 23 height 13
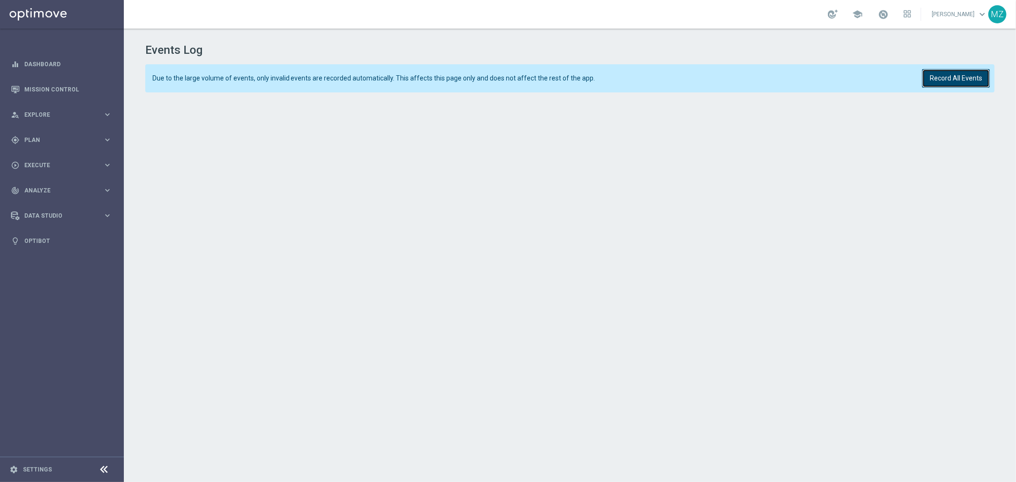
click at [970, 74] on button "Record All Events" at bounding box center [956, 78] width 68 height 19
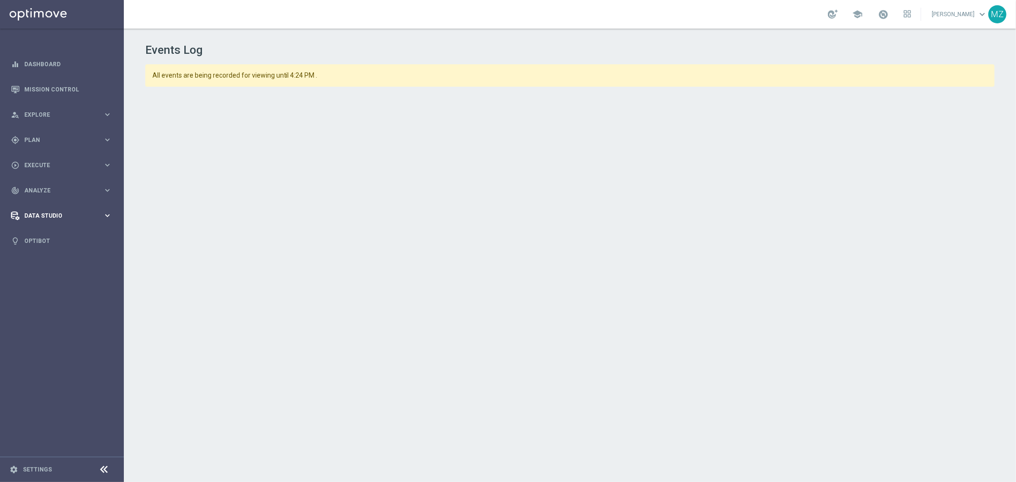
click at [53, 214] on span "Data Studio" at bounding box center [63, 216] width 79 height 6
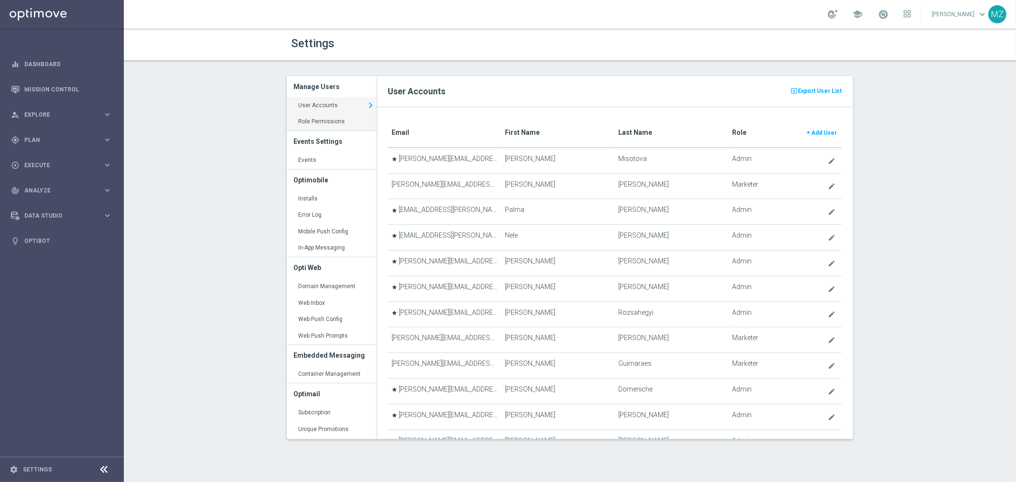
click at [341, 122] on link "Role Permissions keyboard_arrow_right" at bounding box center [332, 121] width 90 height 17
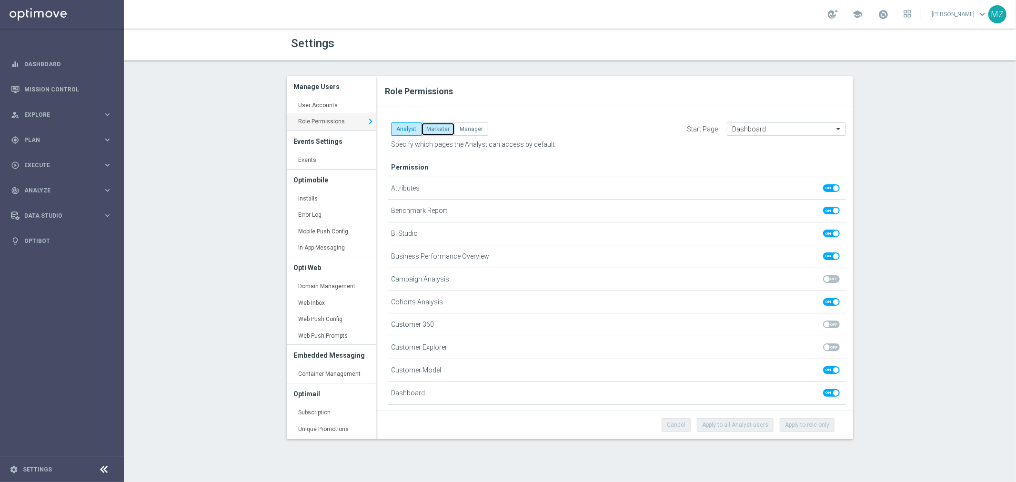
click at [436, 127] on button "Marketer" at bounding box center [438, 128] width 34 height 13
checkbox input "true"
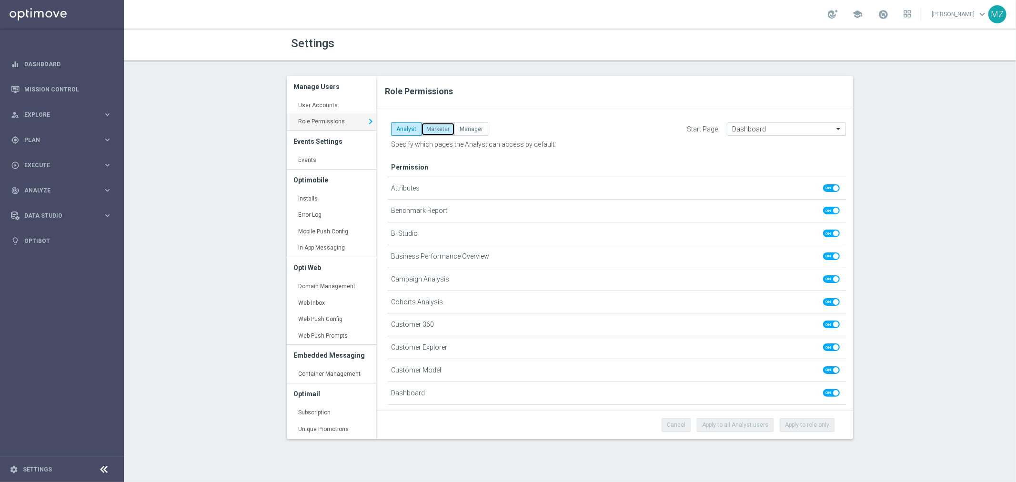
checkbox input "true"
checkbox input "false"
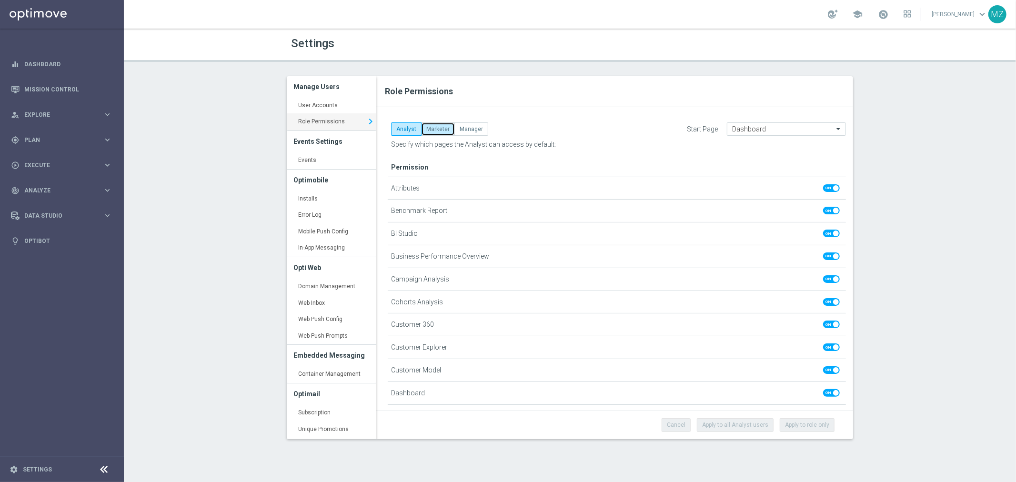
checkbox input "false"
checkbox input "true"
checkbox input "false"
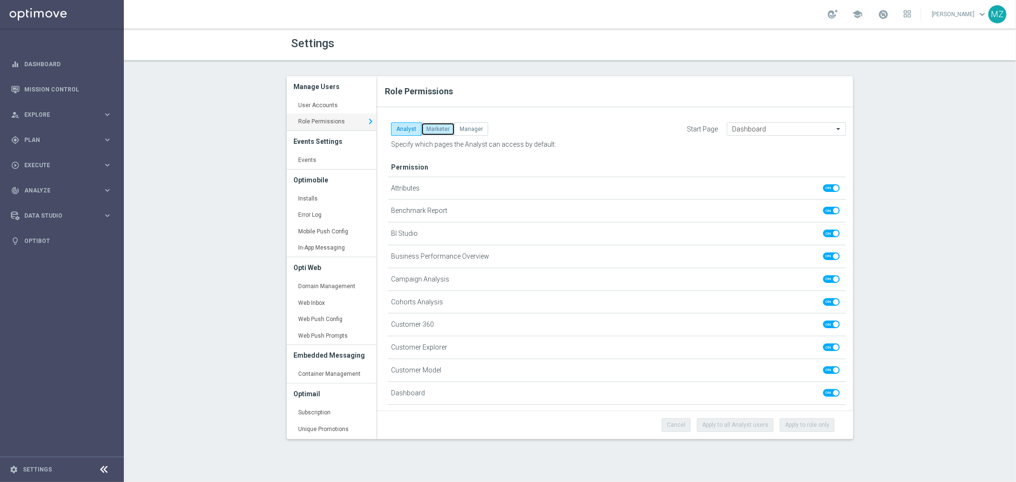
checkbox input "true"
click at [473, 127] on button "Manager" at bounding box center [471, 128] width 34 height 13
checkbox input "true"
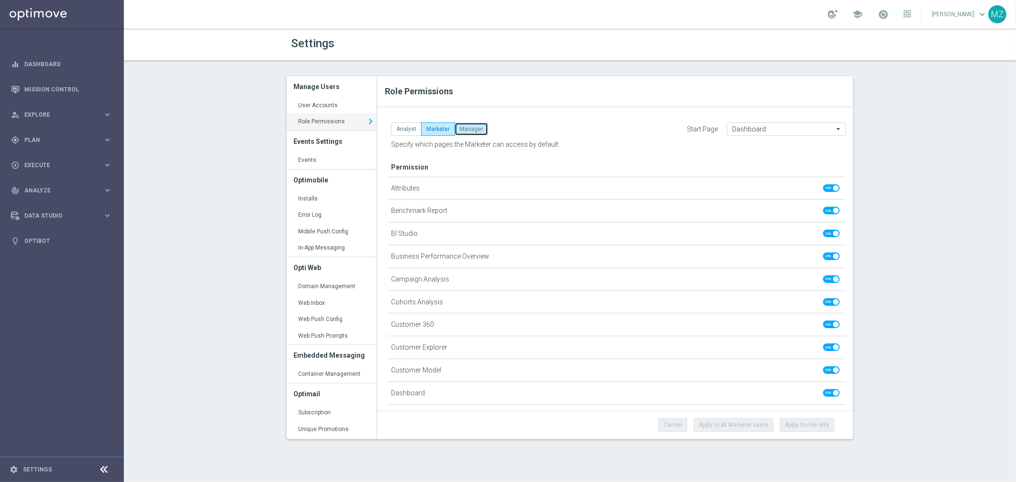
checkbox input "true"
click at [332, 106] on link "User Accounts keyboard_arrow_right" at bounding box center [332, 105] width 90 height 17
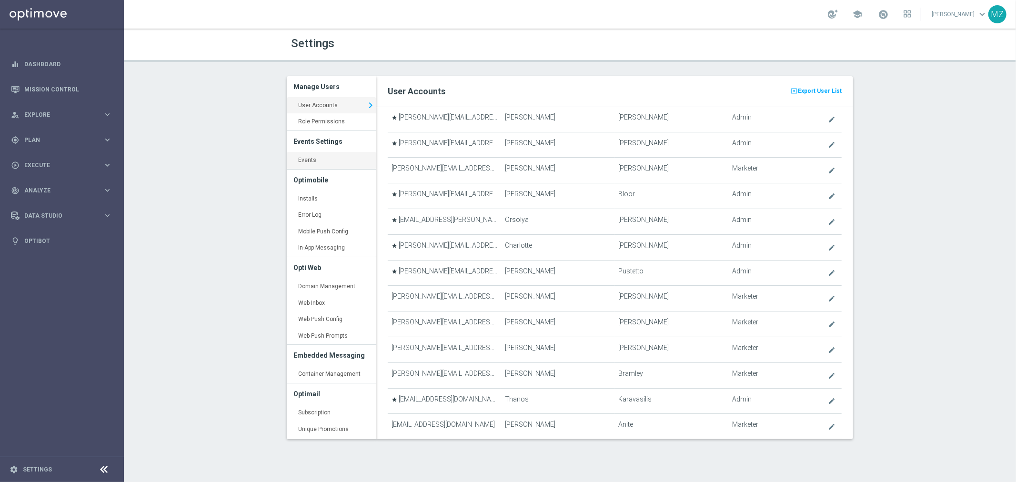
click at [325, 162] on link "Events keyboard_arrow_right" at bounding box center [332, 160] width 90 height 17
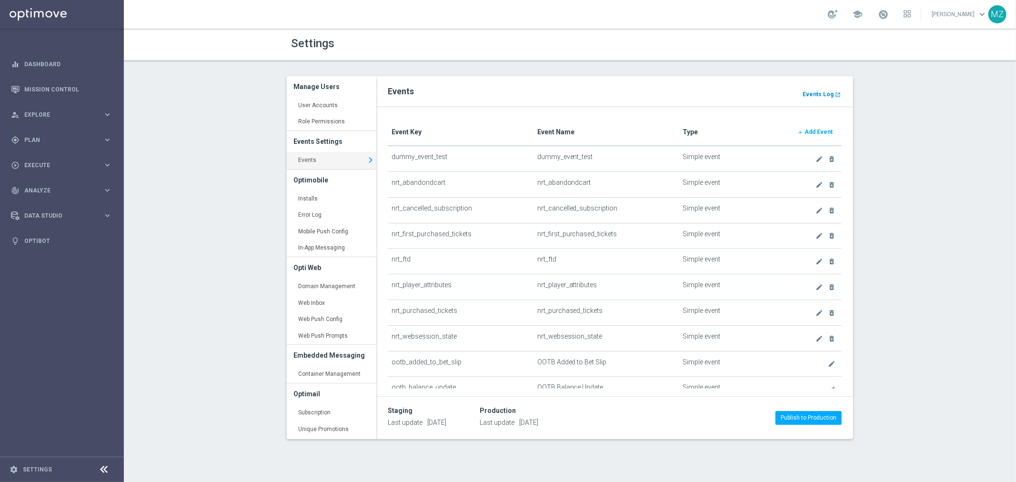
click at [834, 91] on link "Events Log launch" at bounding box center [821, 94] width 40 height 10
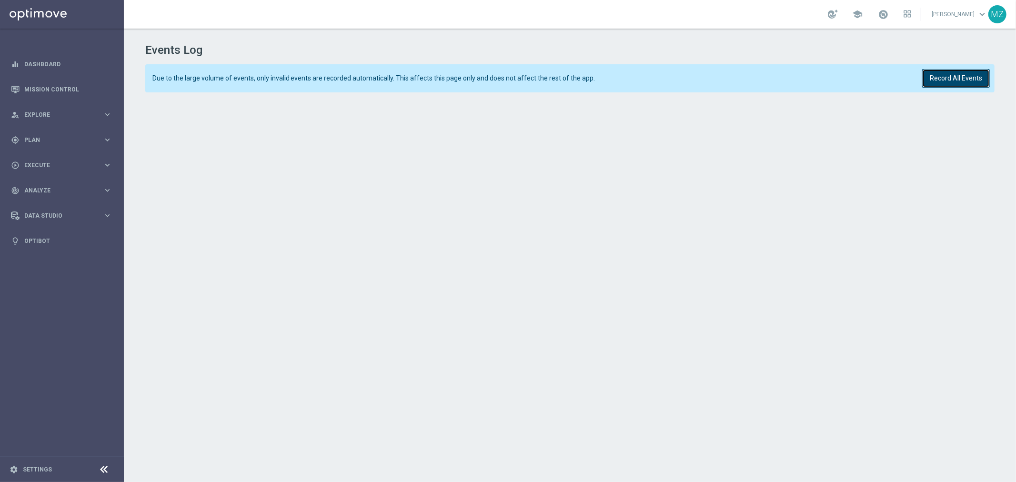
click at [954, 80] on button "Record All Events" at bounding box center [956, 78] width 68 height 19
click at [939, 75] on button "Record All Events" at bounding box center [956, 78] width 68 height 19
click at [946, 81] on button "Record All Events" at bounding box center [956, 78] width 68 height 19
click at [948, 77] on button "Record All Events" at bounding box center [956, 78] width 68 height 19
